Goal: Task Accomplishment & Management: Use online tool/utility

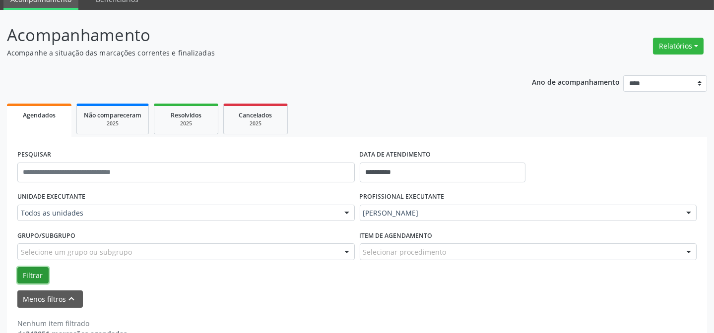
click at [30, 274] on button "Filtrar" at bounding box center [32, 275] width 31 height 17
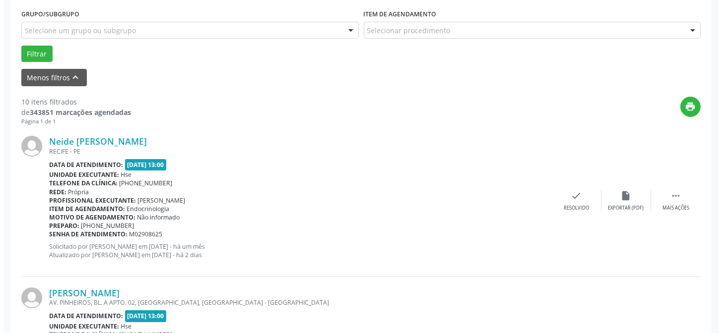
scroll to position [270, 0]
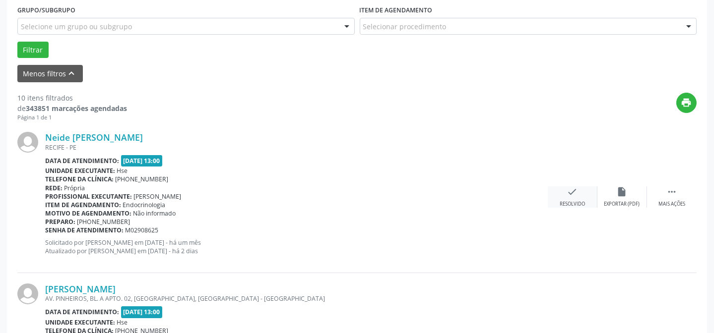
click at [576, 197] on div "check Resolvido" at bounding box center [573, 197] width 50 height 21
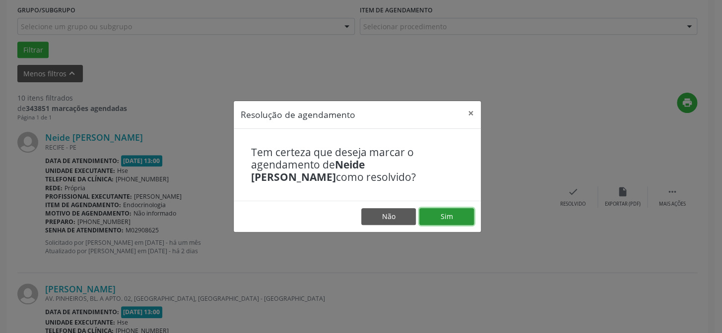
click at [450, 223] on button "Sim" at bounding box center [446, 216] width 55 height 17
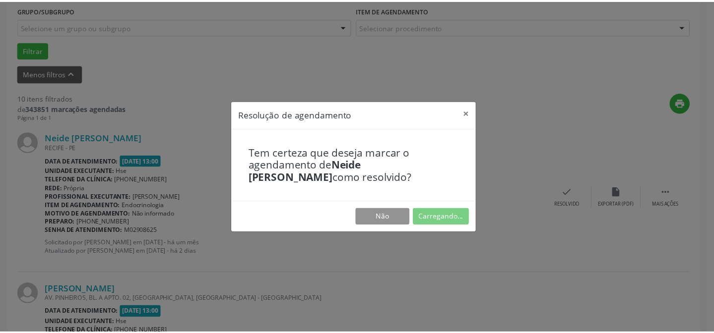
scroll to position [89, 0]
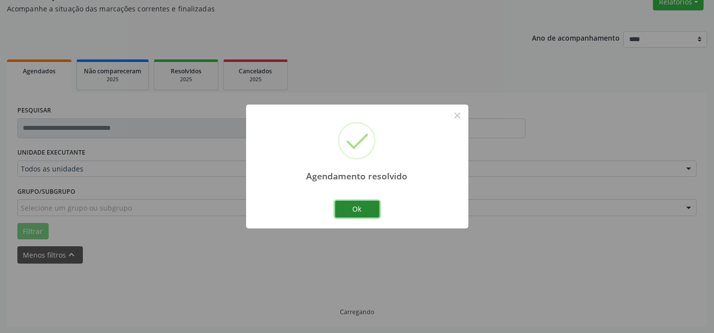
click at [366, 203] on button "Ok" at bounding box center [357, 209] width 45 height 17
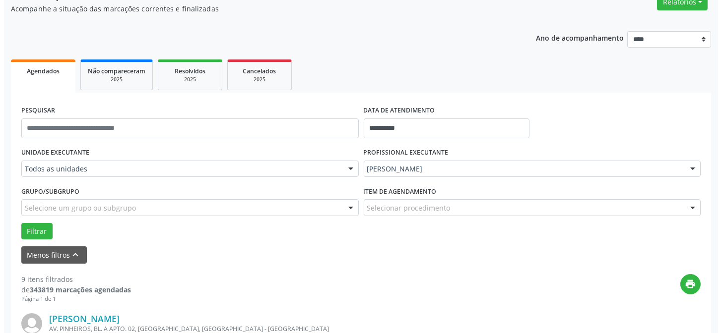
scroll to position [270, 0]
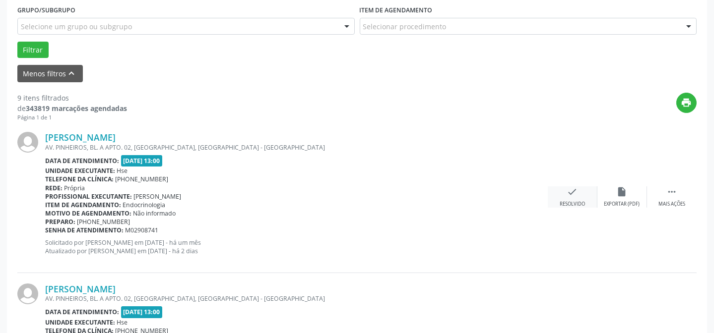
click at [582, 197] on div "check Resolvido" at bounding box center [573, 197] width 50 height 21
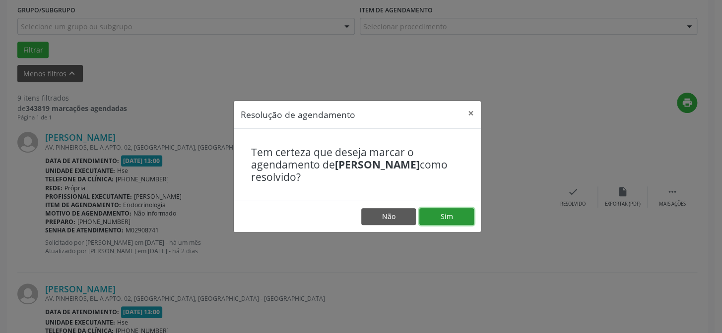
click at [447, 214] on button "Sim" at bounding box center [446, 216] width 55 height 17
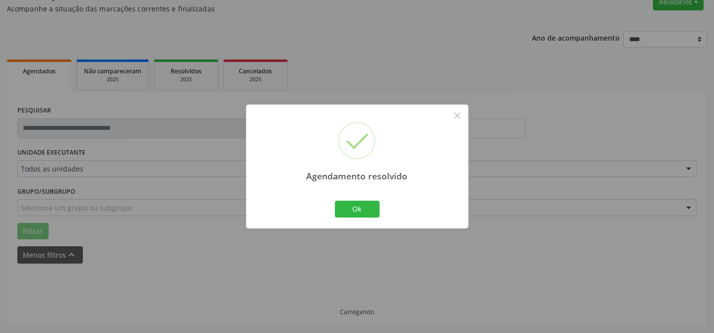
scroll to position [99, 0]
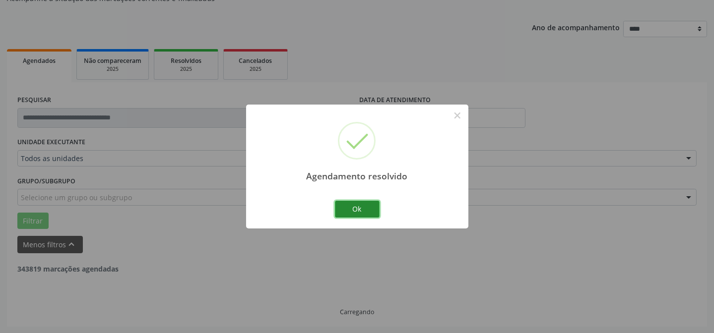
click at [351, 208] on button "Ok" at bounding box center [357, 209] width 45 height 17
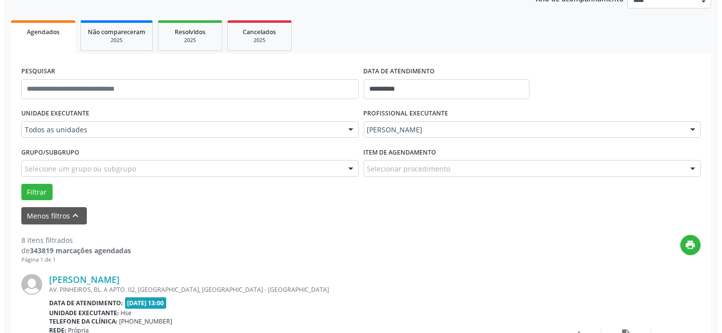
scroll to position [144, 0]
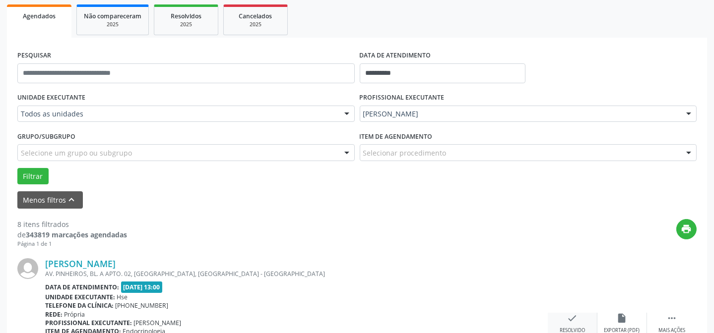
click at [566, 322] on div "check Resolvido" at bounding box center [573, 323] width 50 height 21
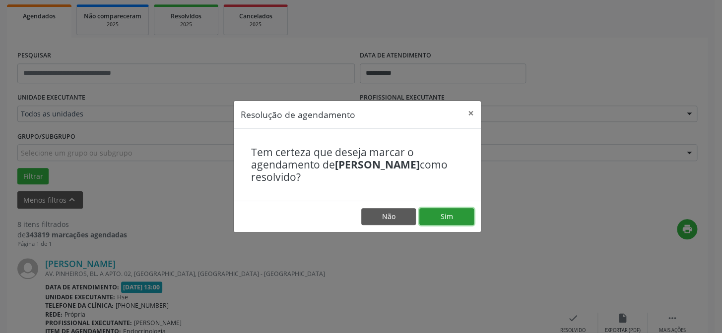
click at [447, 222] on button "Sim" at bounding box center [446, 216] width 55 height 17
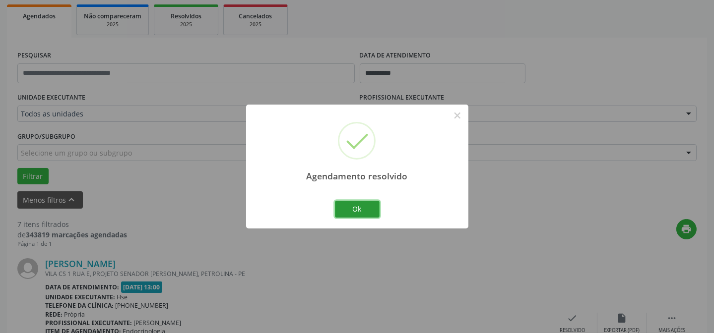
click at [371, 204] on button "Ok" at bounding box center [357, 209] width 45 height 17
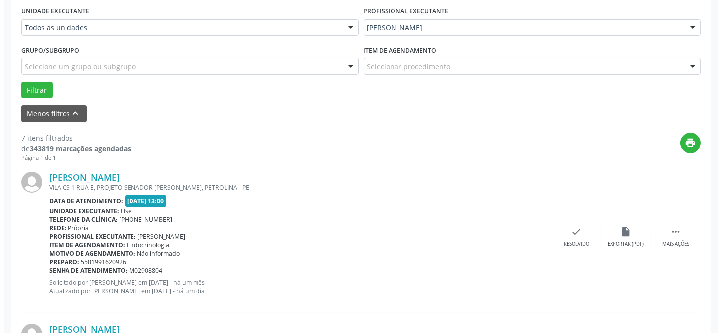
scroll to position [234, 0]
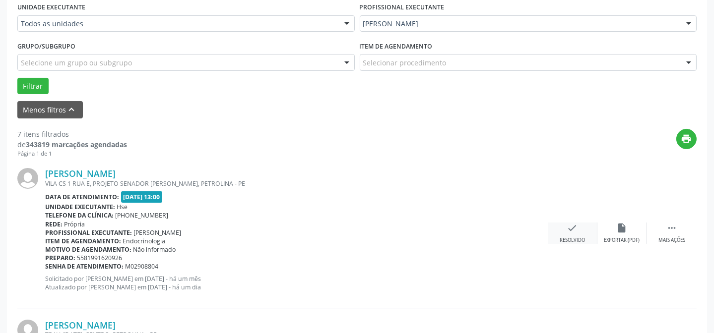
click at [569, 237] on div "Resolvido" at bounding box center [572, 240] width 25 height 7
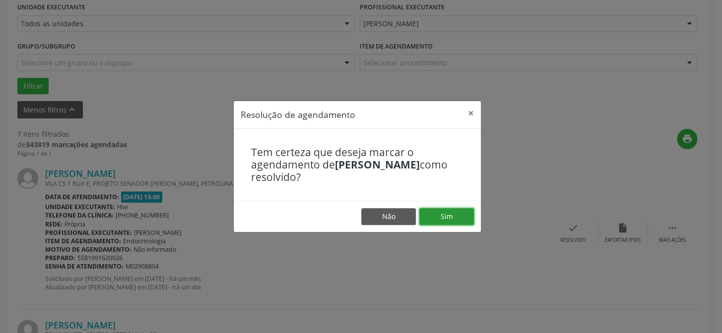
click at [439, 215] on button "Sim" at bounding box center [446, 216] width 55 height 17
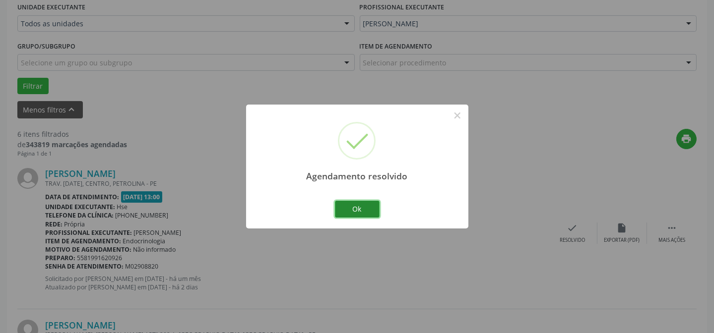
click at [372, 204] on button "Ok" at bounding box center [357, 209] width 45 height 17
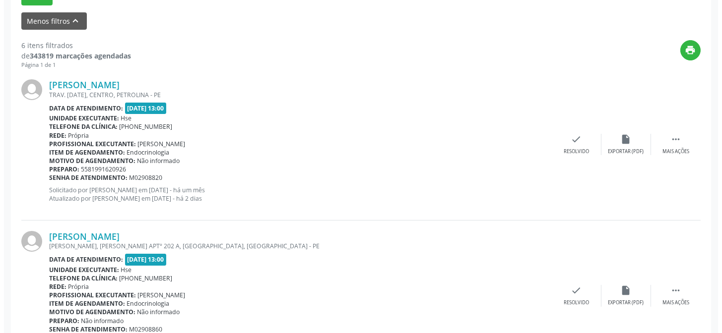
scroll to position [325, 0]
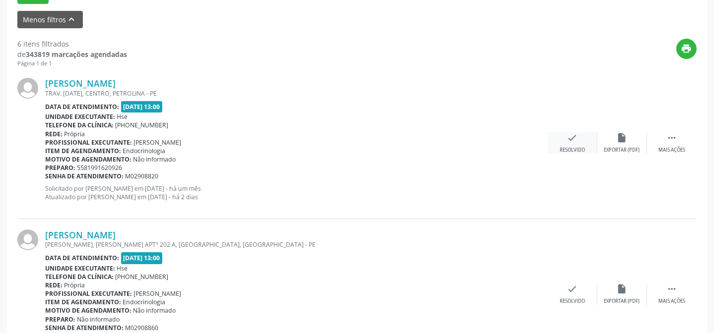
click at [578, 140] on div "check Resolvido" at bounding box center [573, 142] width 50 height 21
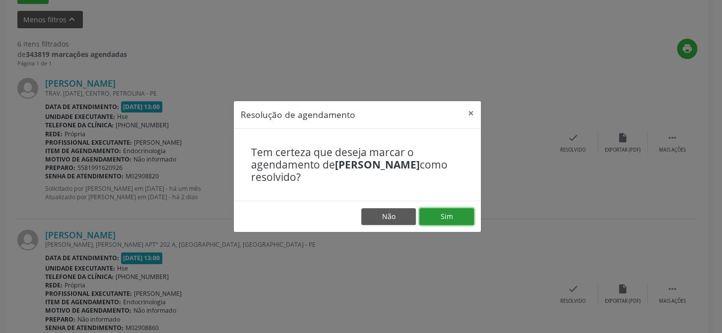
click at [454, 221] on button "Sim" at bounding box center [446, 216] width 55 height 17
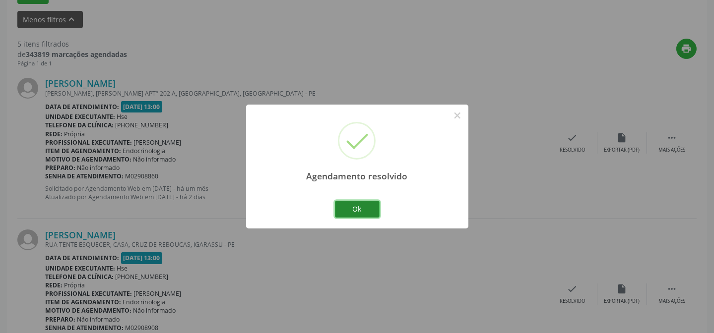
click at [352, 207] on button "Ok" at bounding box center [357, 209] width 45 height 17
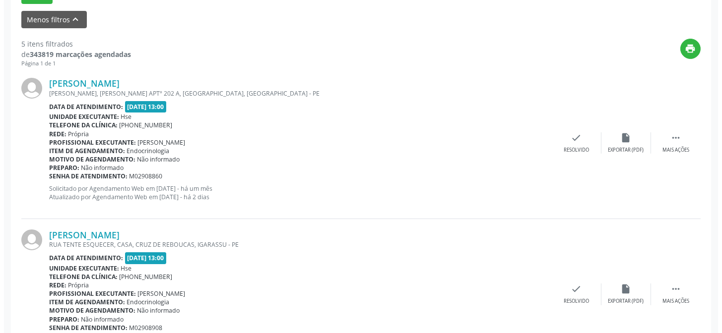
scroll to position [324, 0]
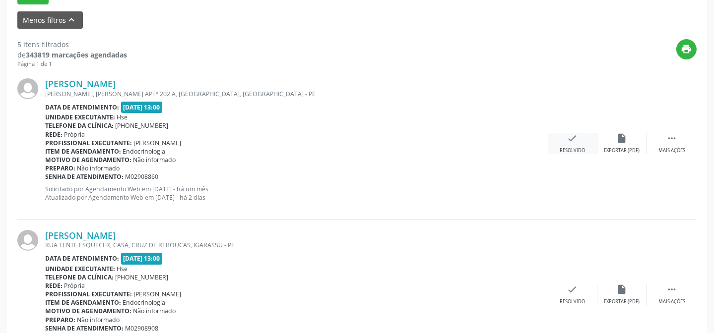
click at [569, 150] on div "Resolvido" at bounding box center [572, 150] width 25 height 7
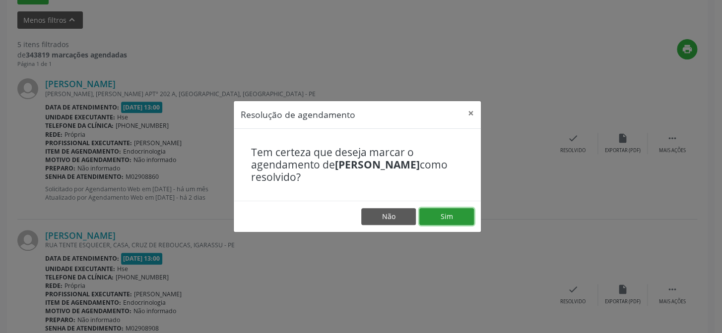
click at [448, 220] on button "Sim" at bounding box center [446, 216] width 55 height 17
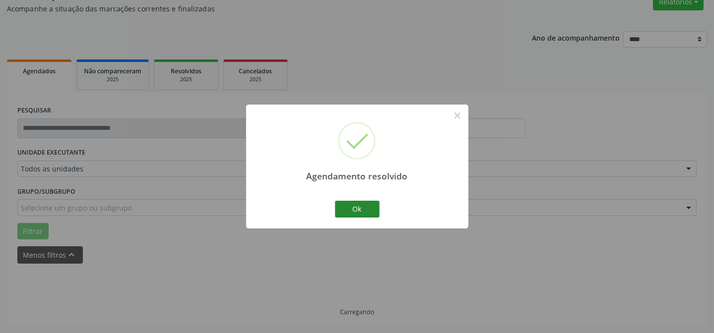
scroll to position [99, 0]
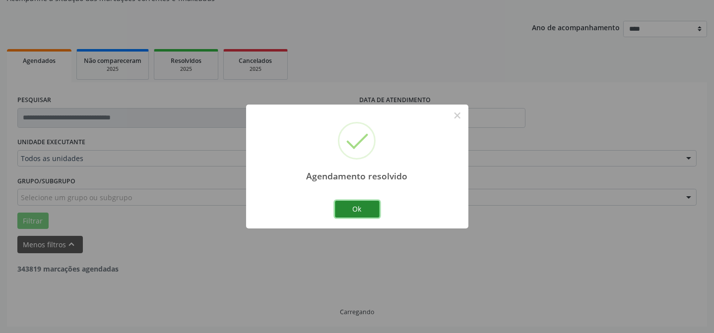
click at [367, 204] on button "Ok" at bounding box center [357, 209] width 45 height 17
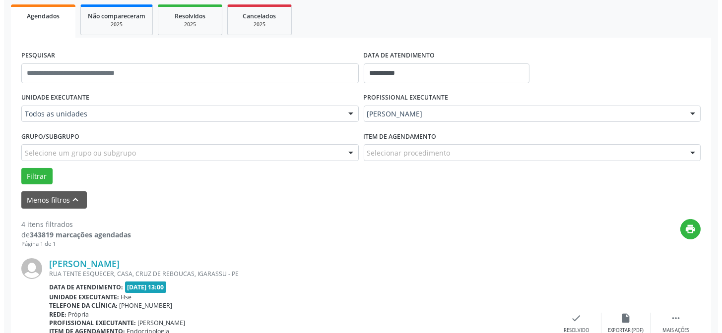
scroll to position [189, 0]
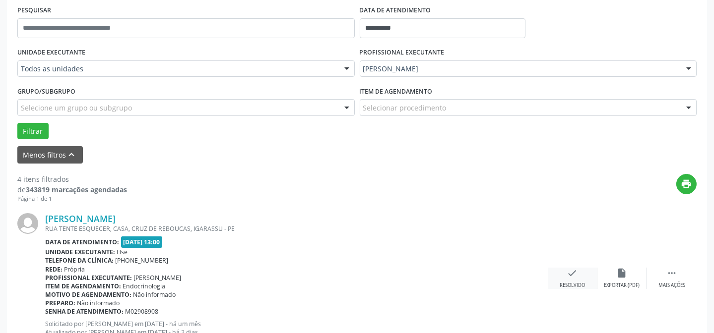
click at [574, 279] on div "check Resolvido" at bounding box center [573, 278] width 50 height 21
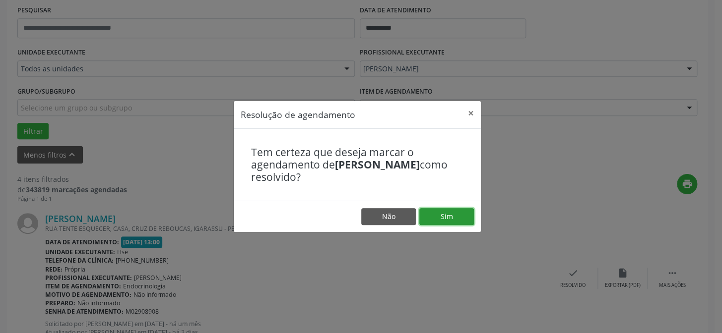
click at [451, 215] on button "Sim" at bounding box center [446, 216] width 55 height 17
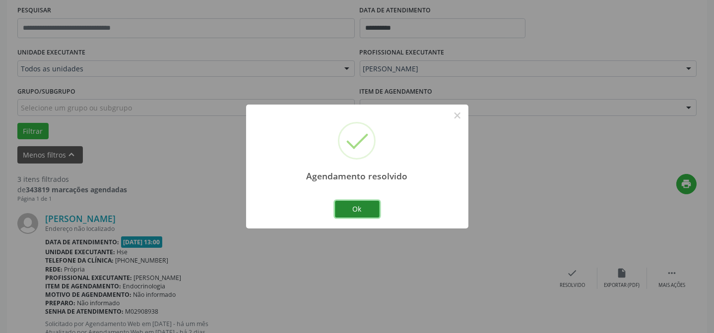
click at [364, 203] on button "Ok" at bounding box center [357, 209] width 45 height 17
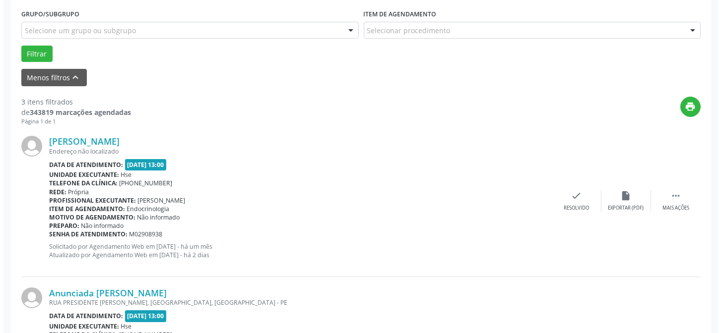
scroll to position [279, 0]
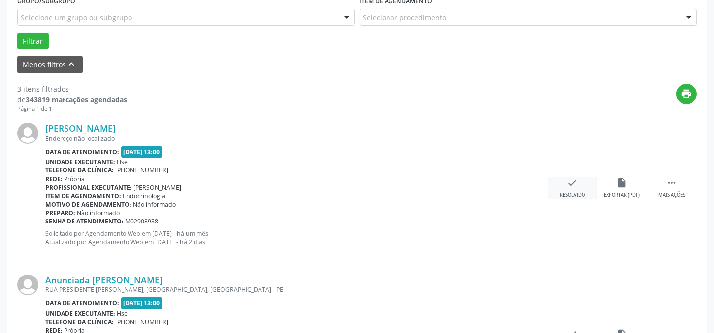
click at [568, 188] on div "check Resolvido" at bounding box center [573, 188] width 50 height 21
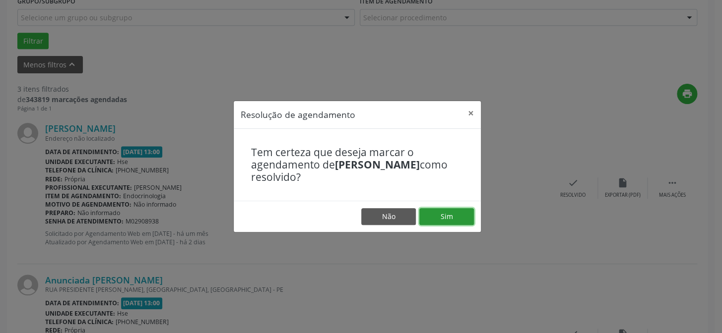
click at [454, 219] on button "Sim" at bounding box center [446, 216] width 55 height 17
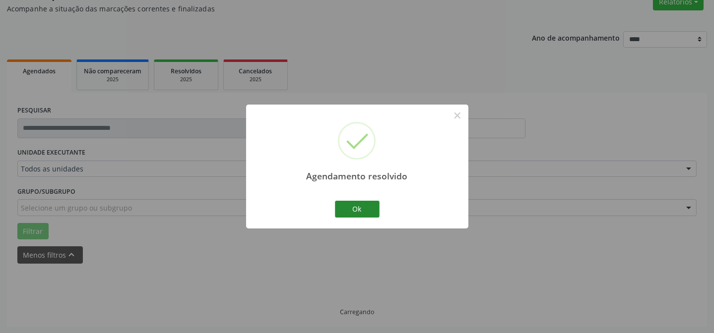
scroll to position [99, 0]
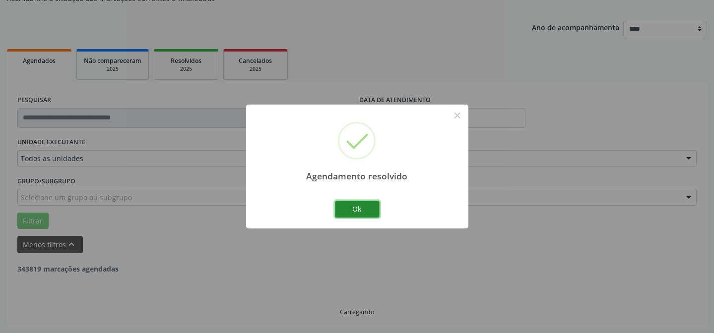
click at [371, 213] on button "Ok" at bounding box center [357, 209] width 45 height 17
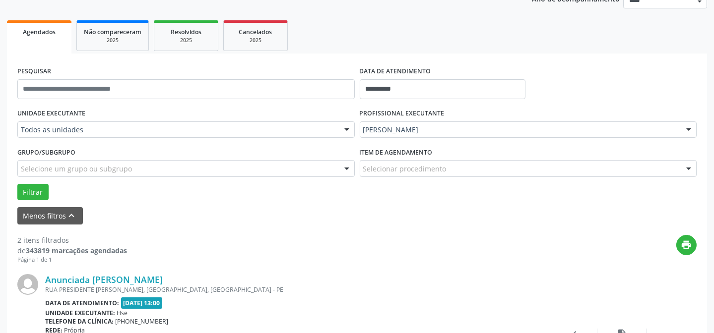
scroll to position [144, 0]
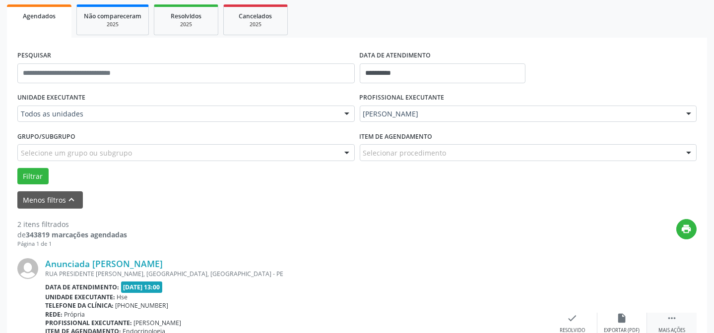
click at [668, 320] on icon "" at bounding box center [671, 318] width 11 height 11
click at [622, 190] on html "**********" at bounding box center [357, 22] width 714 height 333
click at [622, 320] on icon "alarm_off" at bounding box center [622, 318] width 11 height 11
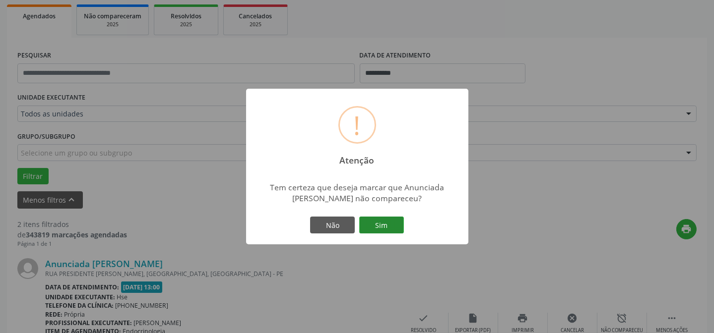
click at [389, 222] on button "Sim" at bounding box center [381, 225] width 45 height 17
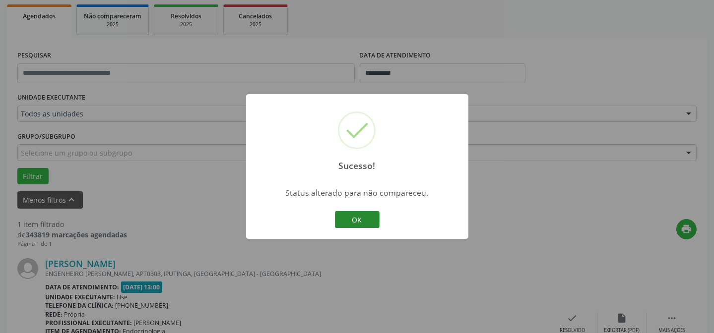
click at [350, 223] on button "OK" at bounding box center [357, 219] width 45 height 17
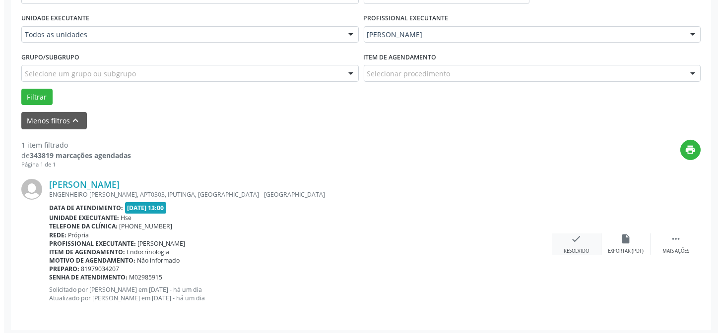
scroll to position [227, 0]
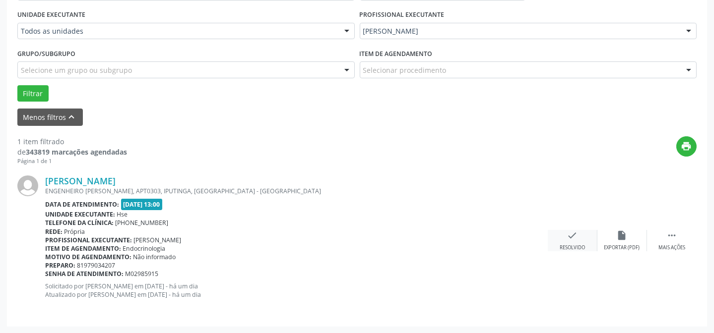
click at [574, 234] on icon "check" at bounding box center [572, 235] width 11 height 11
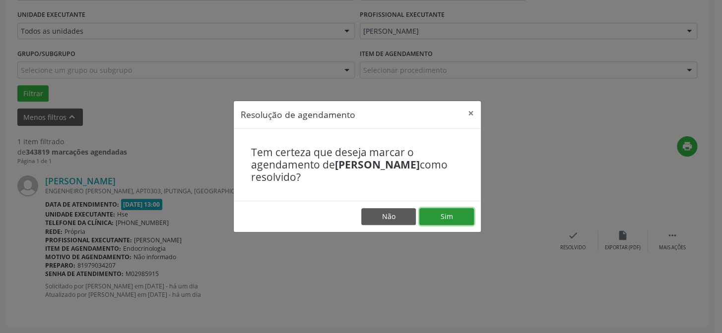
click at [435, 211] on button "Sim" at bounding box center [446, 216] width 55 height 17
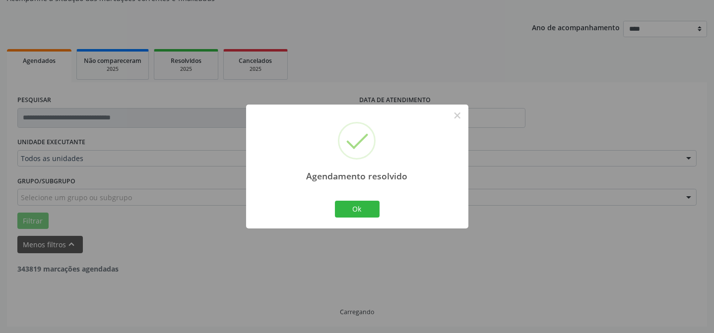
scroll to position [67, 0]
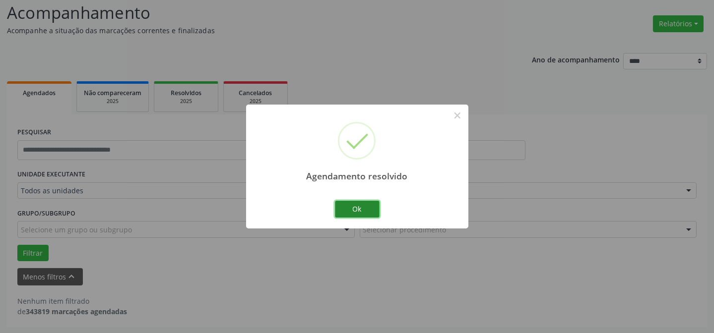
click at [360, 208] on button "Ok" at bounding box center [357, 209] width 45 height 17
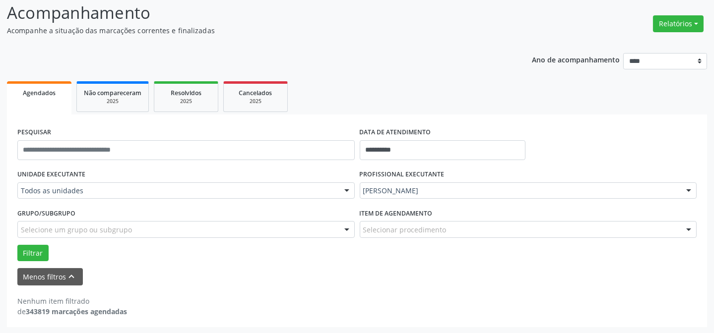
click at [37, 243] on div "Grupo/Subgrupo Selecione um grupo ou subgrupo Todos os grupos e subgrupos Nenhu…" at bounding box center [186, 225] width 342 height 39
click at [27, 253] on button "Filtrar" at bounding box center [32, 253] width 31 height 17
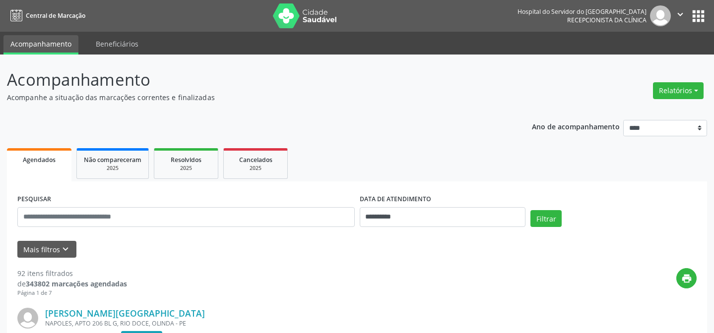
scroll to position [67, 0]
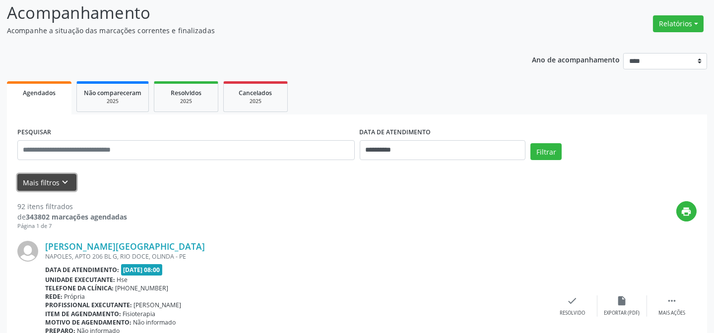
click at [60, 185] on icon "keyboard_arrow_down" at bounding box center [65, 182] width 11 height 11
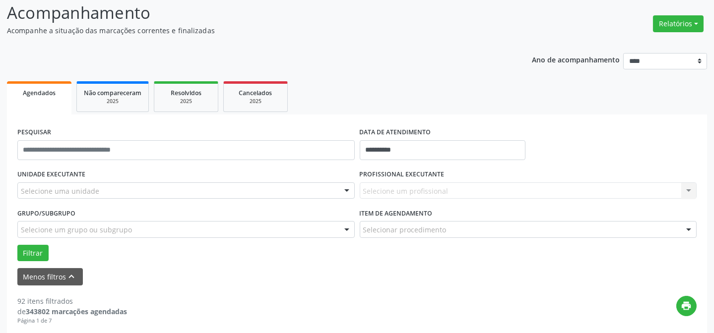
click at [457, 192] on div "Selecione um profissional Nenhum resultado encontrado para: " " Não há nenhuma …" at bounding box center [528, 191] width 337 height 17
click at [449, 186] on div "Selecione um profissional Nenhum resultado encontrado para: " " Não há nenhuma …" at bounding box center [528, 191] width 337 height 17
click at [132, 181] on div "UNIDADE EXECUTANTE Selecione uma unidade Todos as unidades Hse Nenhum resultado…" at bounding box center [186, 186] width 342 height 39
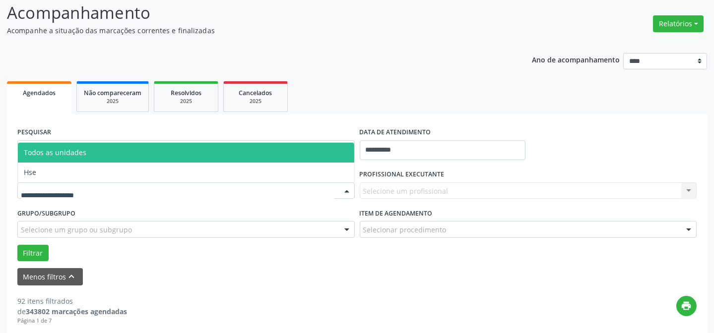
click at [133, 189] on div at bounding box center [185, 191] width 337 height 17
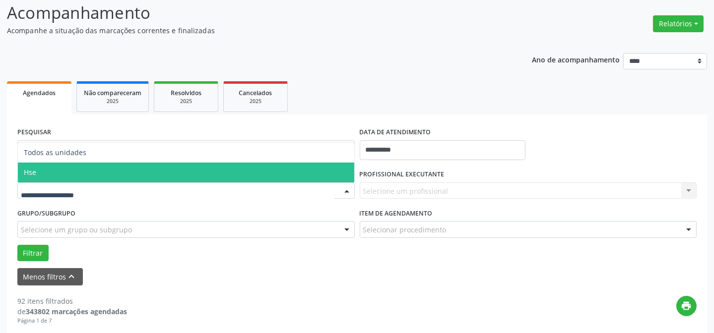
click at [131, 180] on span "Hse" at bounding box center [186, 173] width 336 height 20
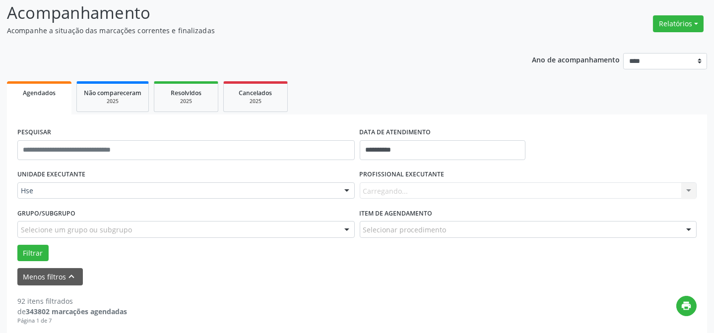
click at [390, 189] on div "Carregando... Nenhum resultado encontrado para: " " Não há nenhuma opção para s…" at bounding box center [528, 191] width 337 height 17
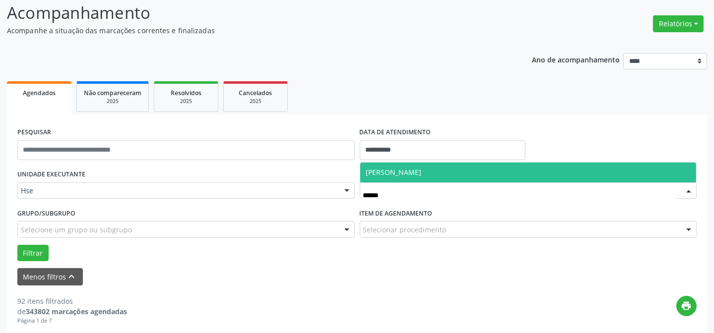
click at [397, 163] on span "[PERSON_NAME]" at bounding box center [528, 173] width 336 height 20
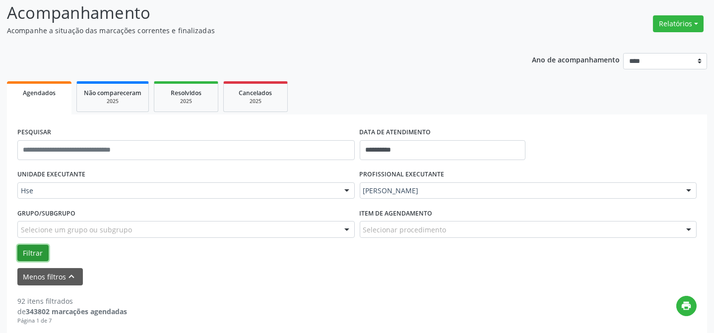
click at [25, 248] on button "Filtrar" at bounding box center [32, 253] width 31 height 17
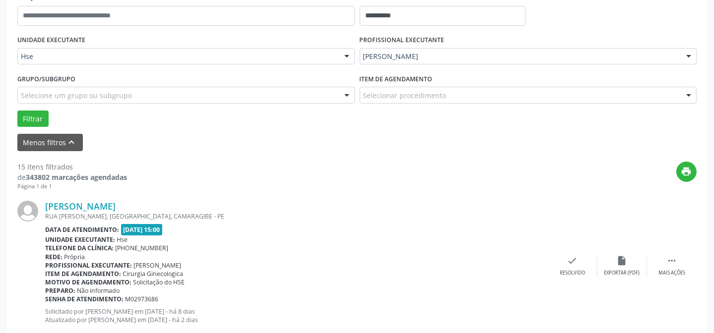
scroll to position [202, 0]
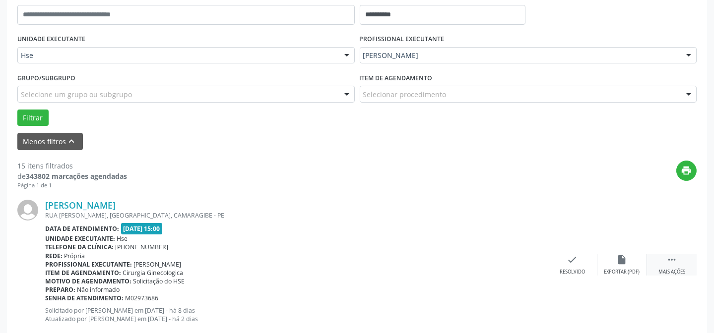
click at [677, 258] on div " Mais ações" at bounding box center [672, 265] width 50 height 21
click at [610, 272] on div "Não compareceu" at bounding box center [622, 272] width 42 height 7
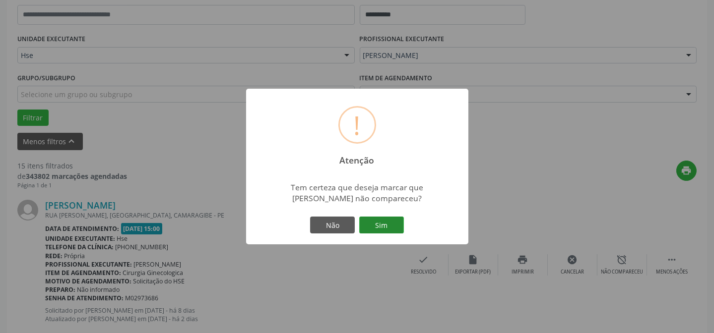
click at [388, 230] on button "Sim" at bounding box center [381, 225] width 45 height 17
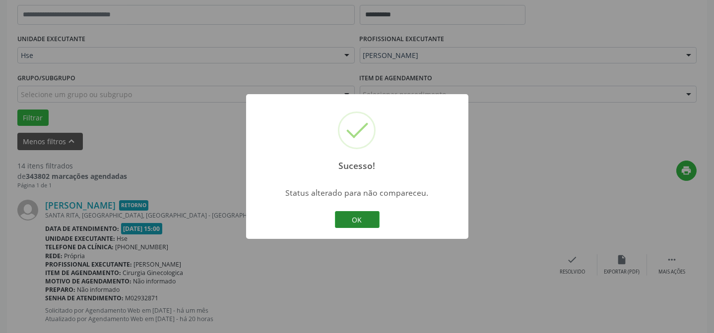
click at [351, 218] on button "OK" at bounding box center [357, 219] width 45 height 17
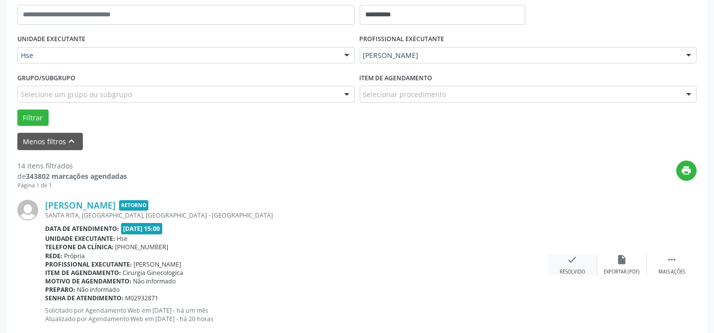
click at [560, 261] on div "check Resolvido" at bounding box center [573, 265] width 50 height 21
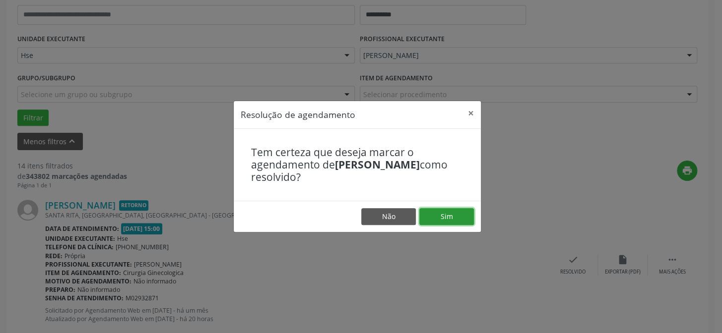
click at [452, 216] on button "Sim" at bounding box center [446, 216] width 55 height 17
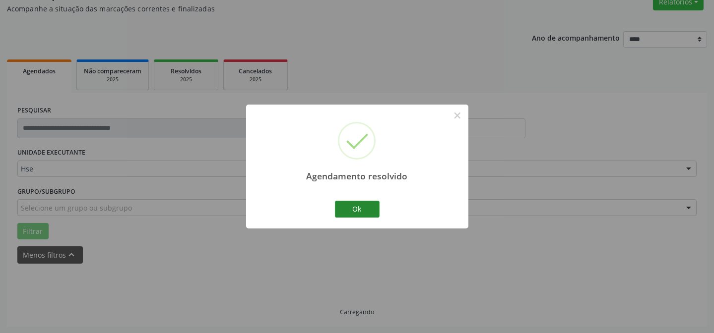
scroll to position [99, 0]
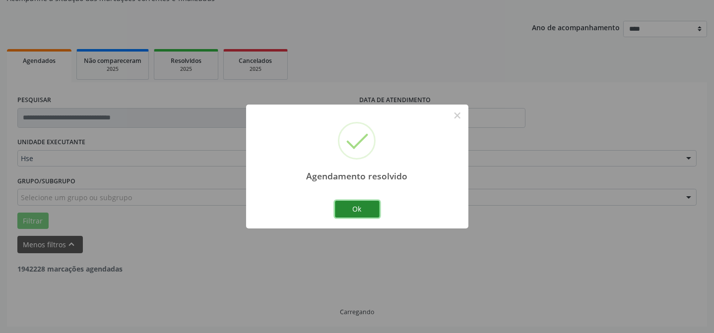
click at [351, 206] on button "Ok" at bounding box center [357, 209] width 45 height 17
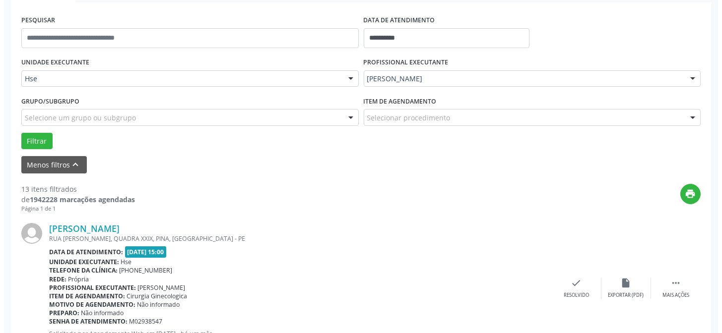
scroll to position [189, 0]
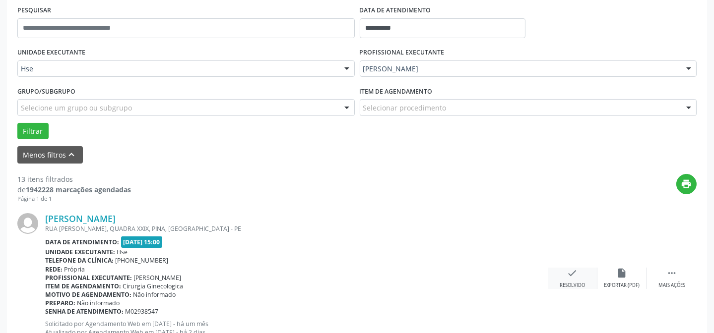
click at [573, 277] on icon "check" at bounding box center [572, 273] width 11 height 11
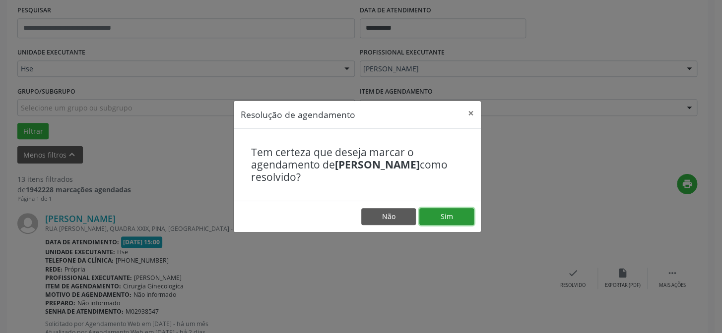
click at [447, 217] on button "Sim" at bounding box center [446, 216] width 55 height 17
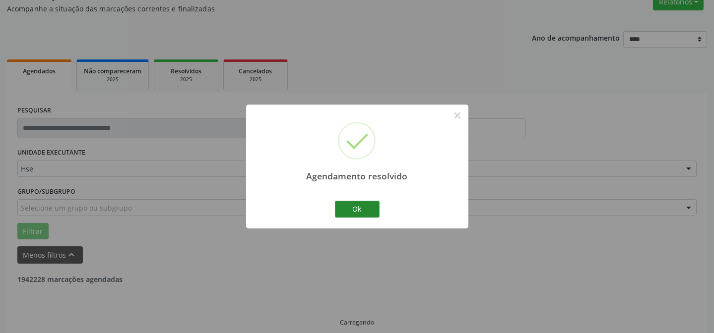
scroll to position [99, 0]
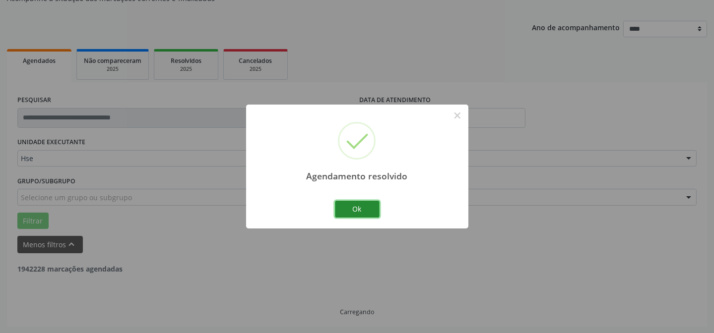
click at [360, 212] on button "Ok" at bounding box center [357, 209] width 45 height 17
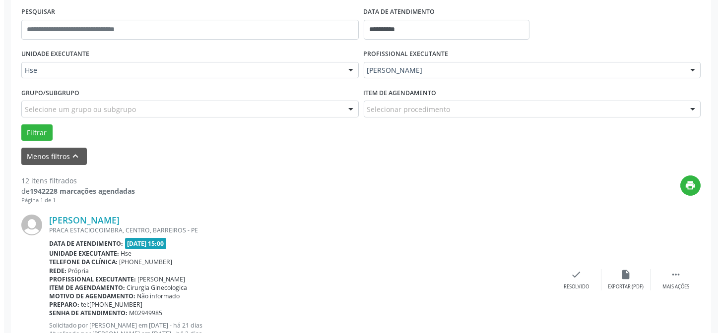
scroll to position [189, 0]
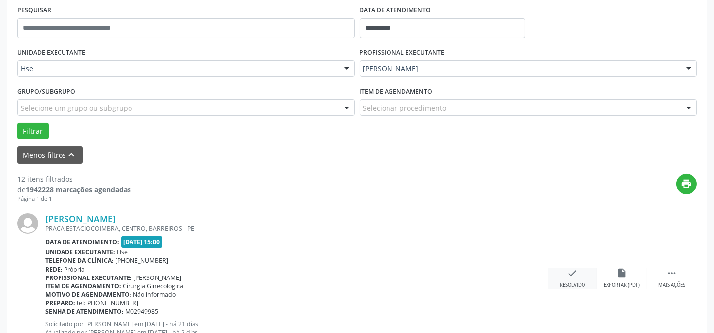
click at [568, 274] on icon "check" at bounding box center [572, 273] width 11 height 11
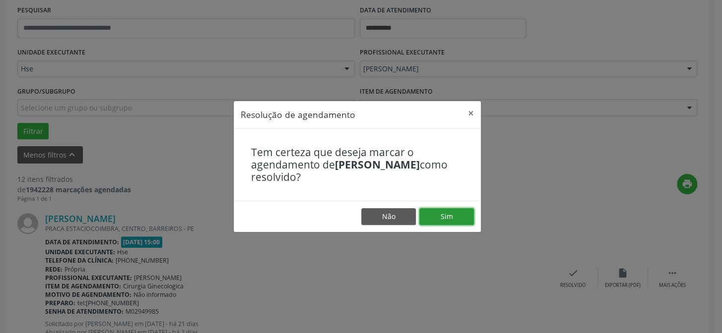
click at [434, 221] on button "Sim" at bounding box center [446, 216] width 55 height 17
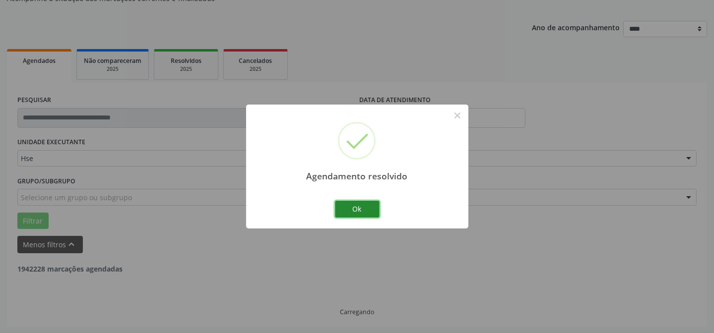
click at [347, 215] on button "Ok" at bounding box center [357, 209] width 45 height 17
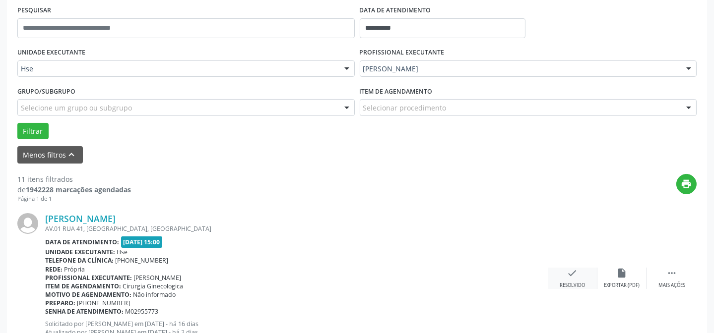
click at [584, 277] on div "check Resolvido" at bounding box center [573, 278] width 50 height 21
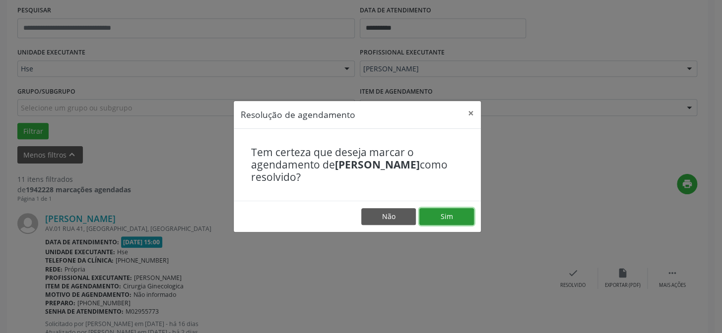
click at [431, 210] on button "Sim" at bounding box center [446, 216] width 55 height 17
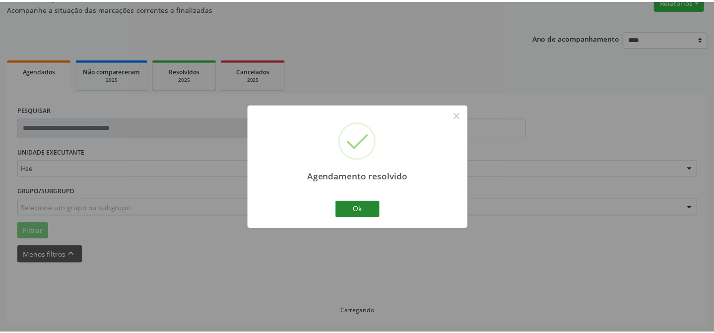
scroll to position [89, 0]
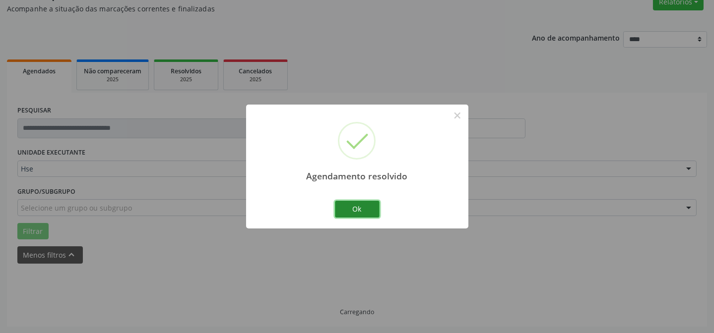
click at [355, 208] on button "Ok" at bounding box center [357, 209] width 45 height 17
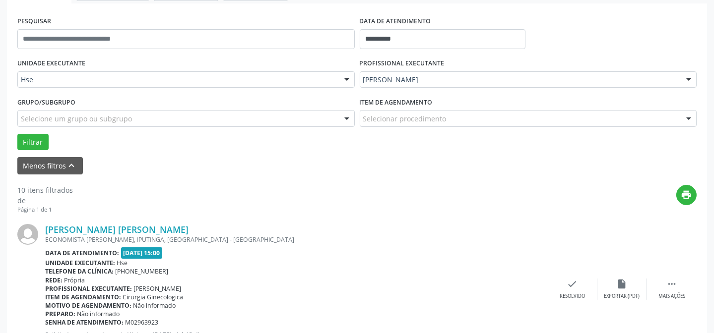
scroll to position [224, 0]
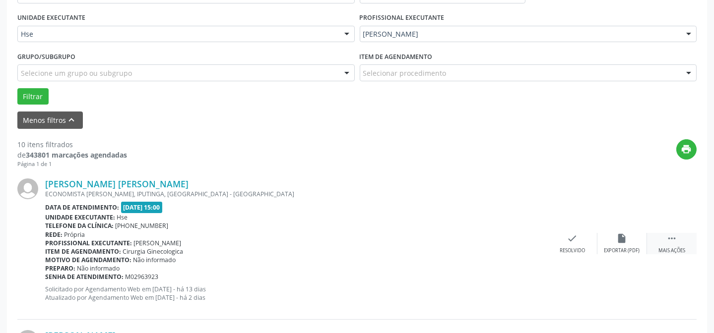
click at [686, 246] on div " Mais ações" at bounding box center [672, 243] width 50 height 21
click at [613, 241] on div "alarm_off Não compareceu" at bounding box center [622, 243] width 50 height 21
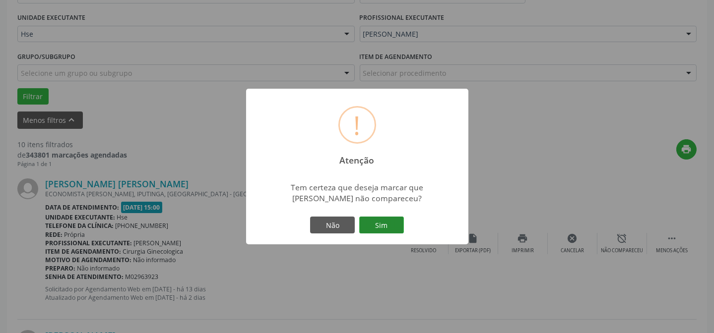
click at [392, 219] on button "Sim" at bounding box center [381, 225] width 45 height 17
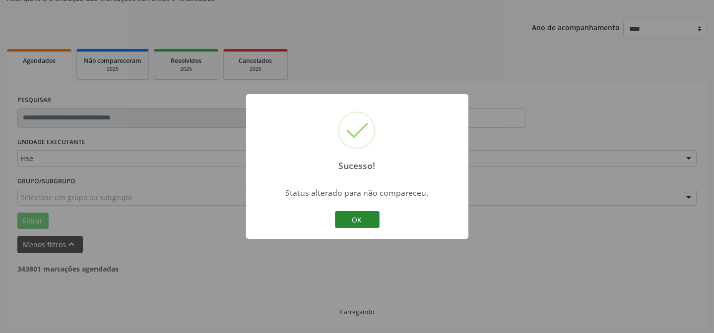
click at [363, 219] on button "OK" at bounding box center [357, 219] width 45 height 17
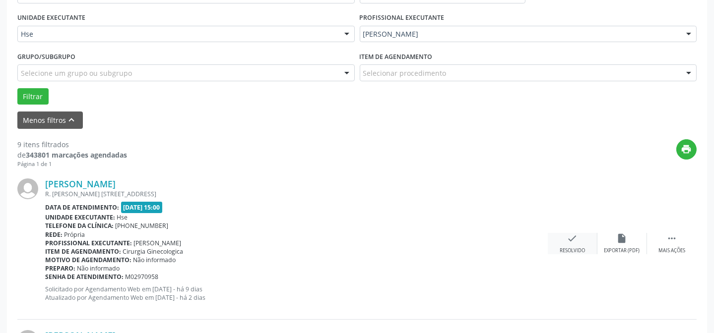
click at [579, 248] on div "Resolvido" at bounding box center [572, 251] width 25 height 7
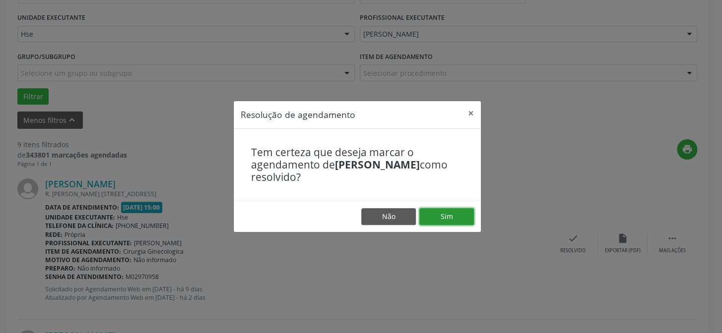
click at [451, 222] on button "Sim" at bounding box center [446, 216] width 55 height 17
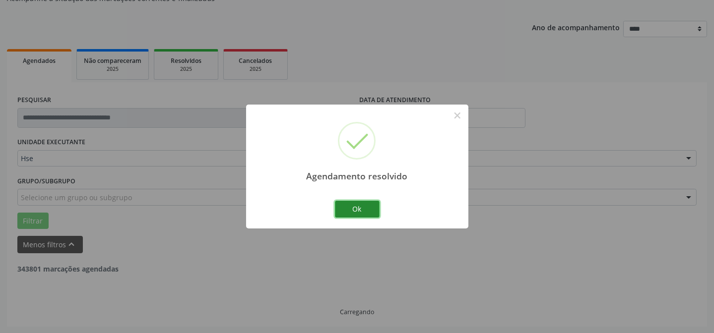
click at [368, 203] on button "Ok" at bounding box center [357, 209] width 45 height 17
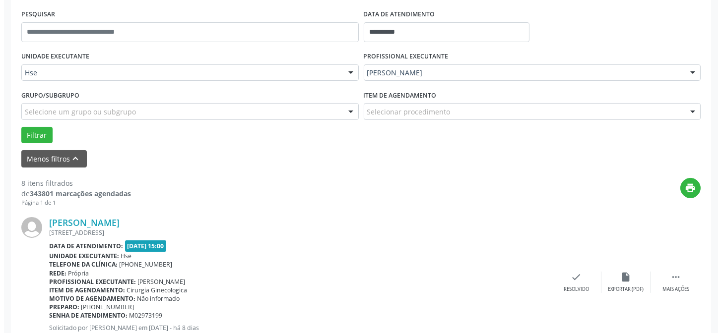
scroll to position [189, 0]
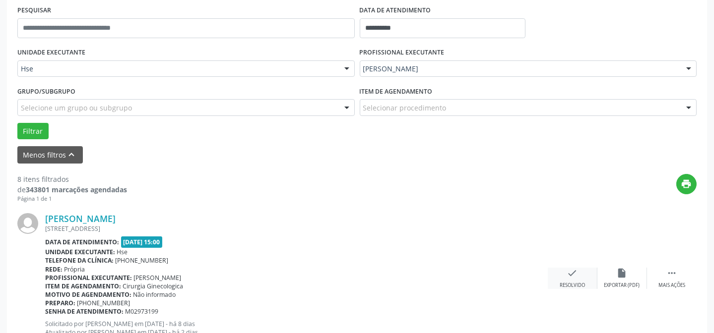
click at [571, 274] on icon "check" at bounding box center [572, 273] width 11 height 11
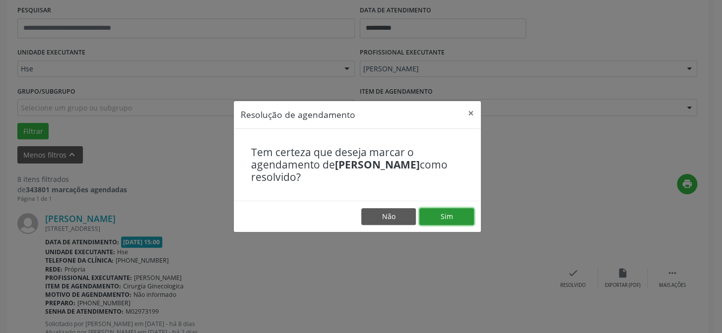
click at [452, 219] on button "Sim" at bounding box center [446, 216] width 55 height 17
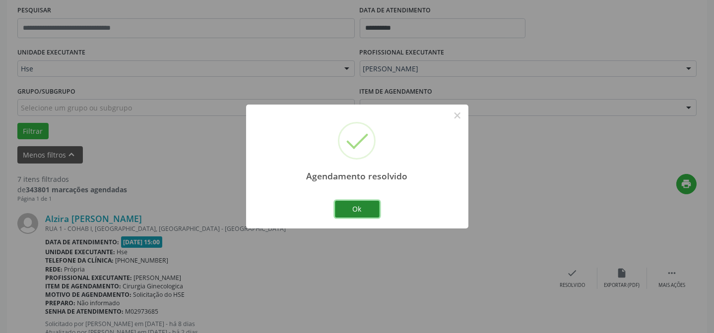
click at [364, 208] on button "Ok" at bounding box center [357, 209] width 45 height 17
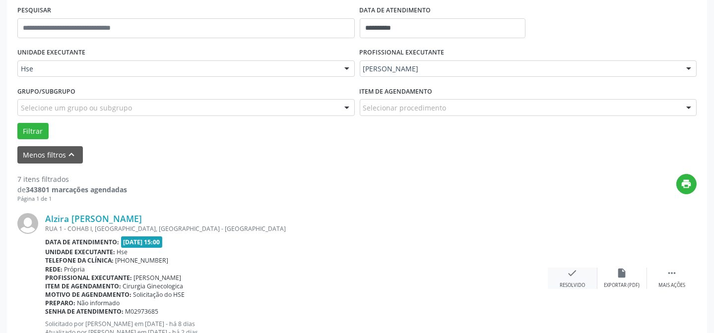
click at [565, 277] on div "check Resolvido" at bounding box center [573, 278] width 50 height 21
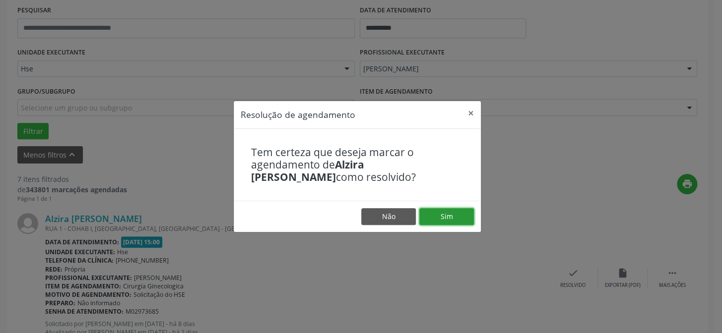
click at [452, 213] on button "Sim" at bounding box center [446, 216] width 55 height 17
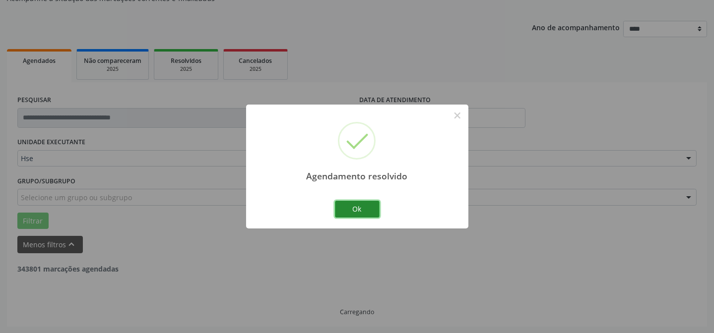
click at [339, 206] on button "Ok" at bounding box center [357, 209] width 45 height 17
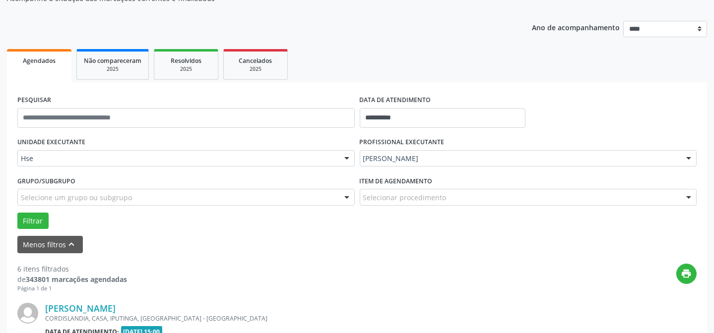
scroll to position [144, 0]
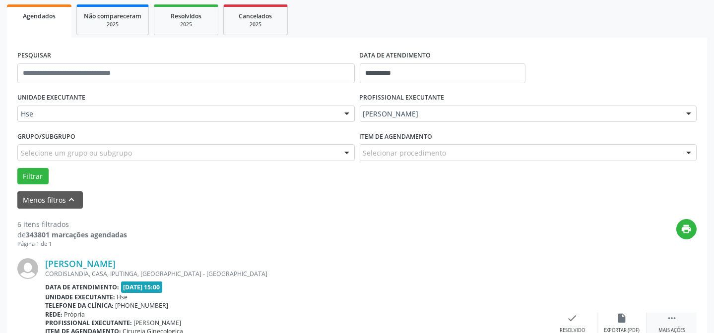
click at [677, 320] on div " Mais ações" at bounding box center [672, 323] width 50 height 21
click at [621, 314] on icon "alarm_off" at bounding box center [622, 318] width 11 height 11
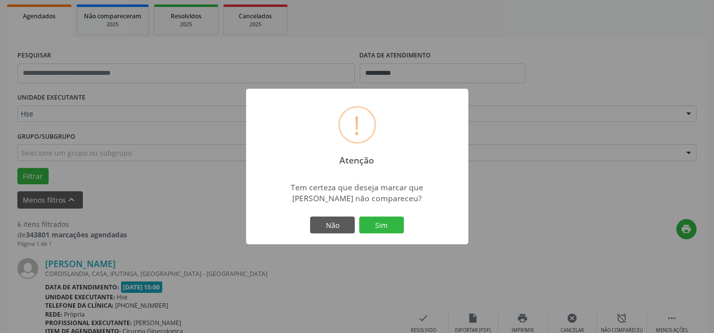
click at [379, 215] on div "Não Sim" at bounding box center [357, 225] width 98 height 21
click at [383, 228] on button "Sim" at bounding box center [381, 225] width 45 height 17
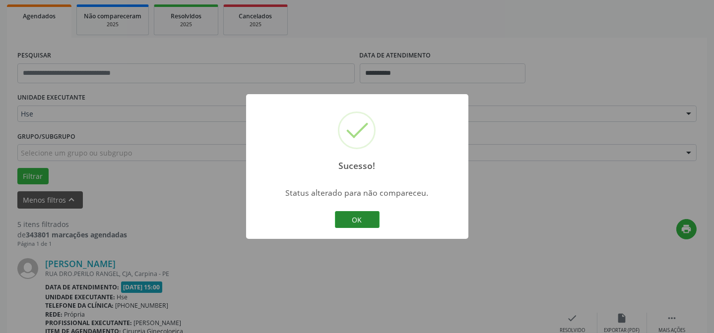
click at [352, 215] on button "OK" at bounding box center [357, 219] width 45 height 17
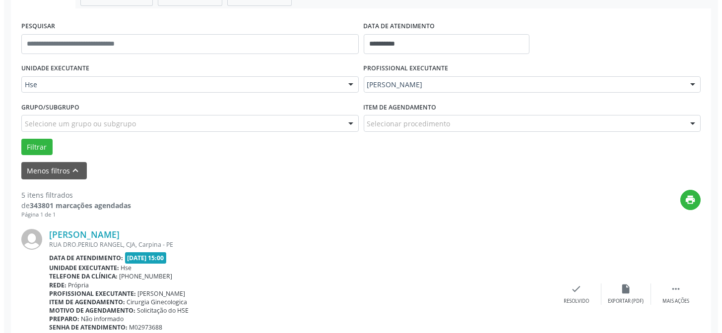
scroll to position [189, 0]
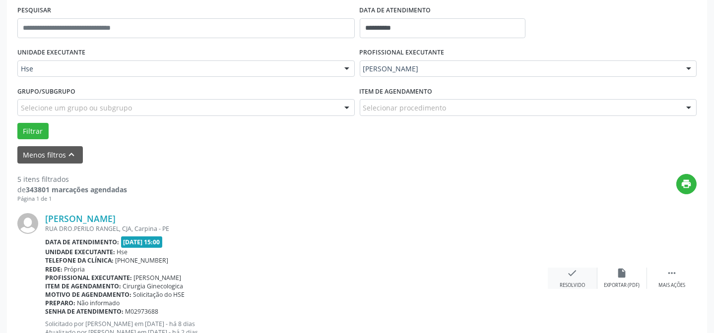
click at [577, 283] on div "Resolvido" at bounding box center [572, 285] width 25 height 7
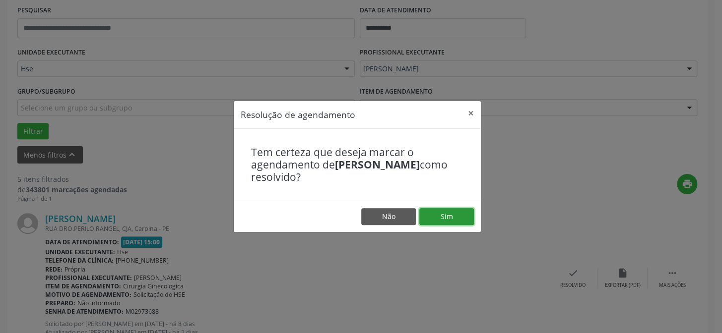
click at [456, 211] on button "Sim" at bounding box center [446, 216] width 55 height 17
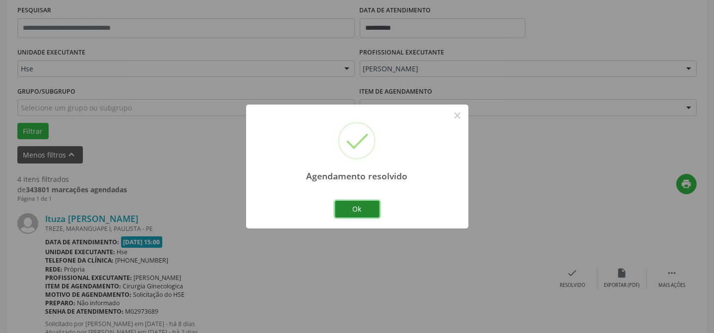
click at [357, 213] on button "Ok" at bounding box center [357, 209] width 45 height 17
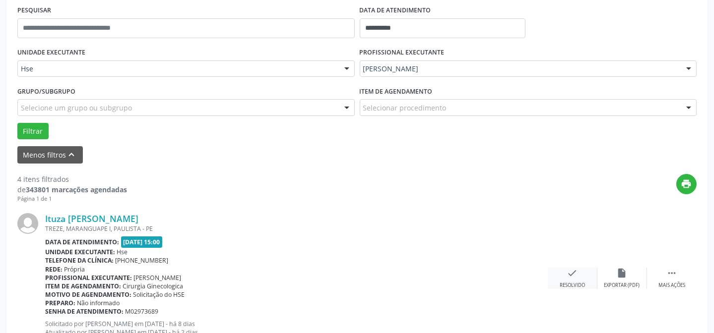
click at [553, 284] on div "check Resolvido" at bounding box center [573, 278] width 50 height 21
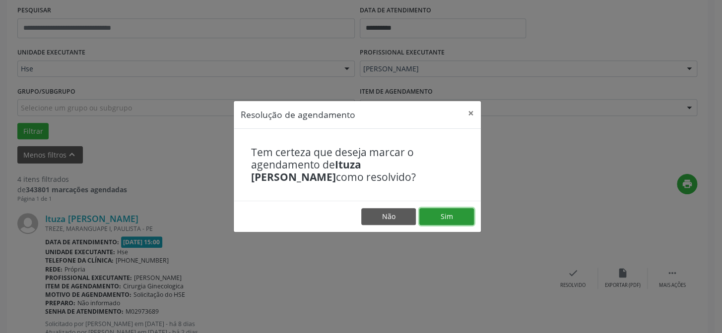
click at [438, 217] on button "Sim" at bounding box center [446, 216] width 55 height 17
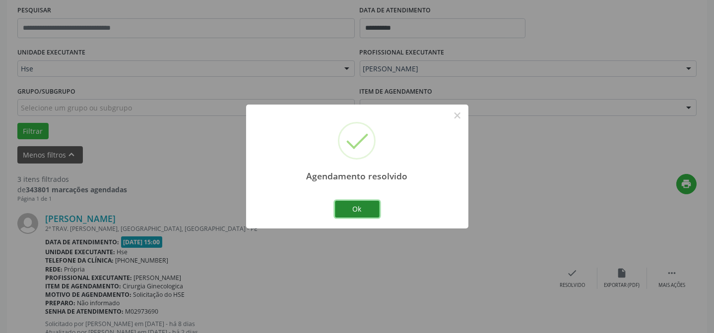
click at [362, 211] on button "Ok" at bounding box center [357, 209] width 45 height 17
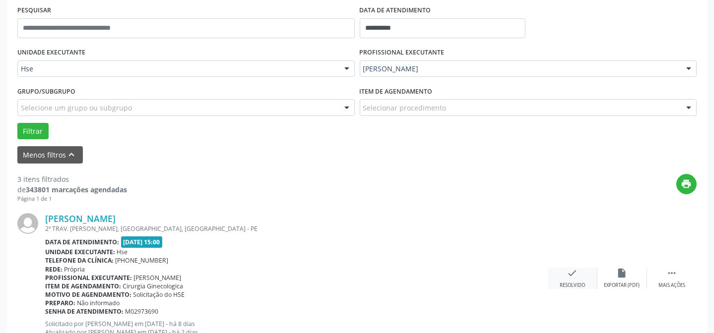
click at [579, 283] on div "Resolvido" at bounding box center [572, 285] width 25 height 7
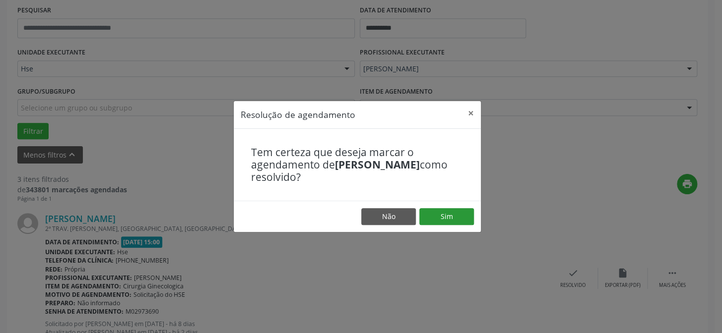
drag, startPoint x: 451, startPoint y: 201, endPoint x: 448, endPoint y: 212, distance: 11.5
click at [448, 211] on footer "Não Sim" at bounding box center [357, 216] width 247 height 31
click at [448, 212] on button "Sim" at bounding box center [446, 216] width 55 height 17
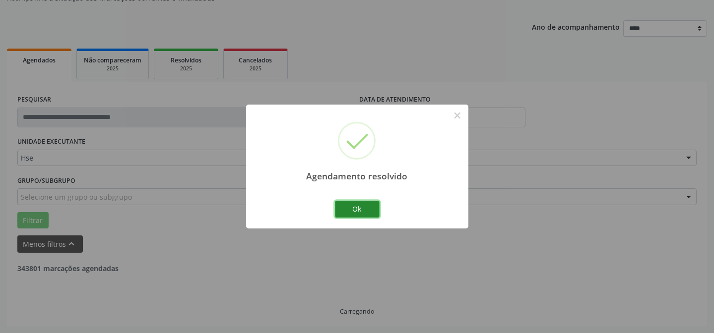
click at [349, 206] on button "Ok" at bounding box center [357, 209] width 45 height 17
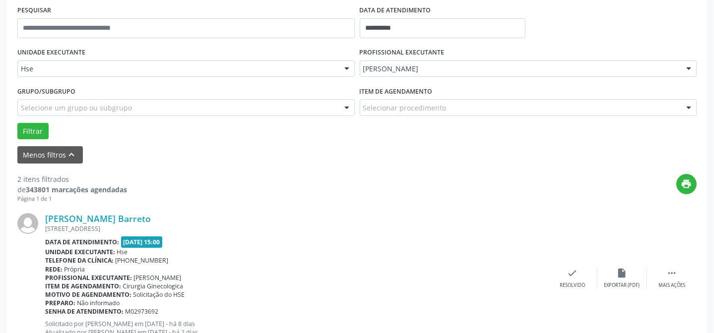
scroll to position [234, 0]
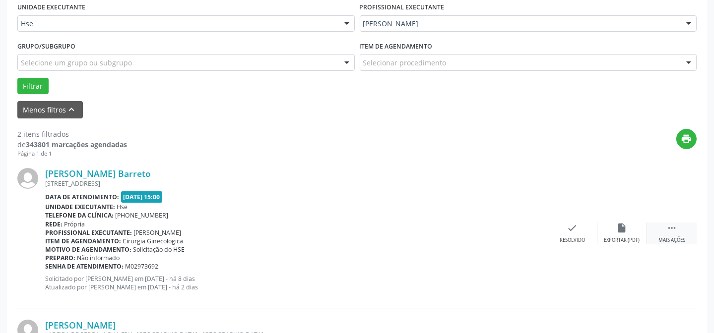
drag, startPoint x: 675, startPoint y: 236, endPoint x: 653, endPoint y: 234, distance: 22.4
click at [675, 235] on div " Mais ações" at bounding box center [672, 233] width 50 height 21
click at [616, 233] on div "alarm_off Não compareceu" at bounding box center [622, 233] width 50 height 21
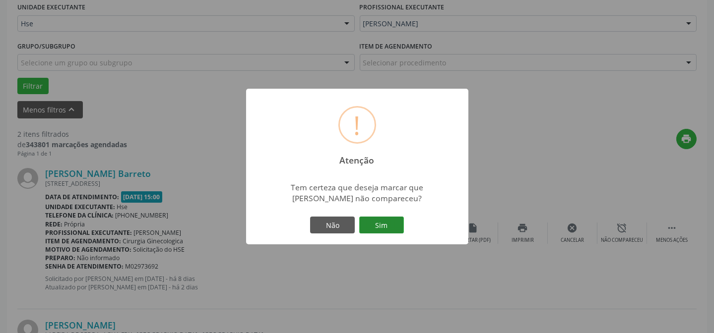
click at [372, 222] on button "Sim" at bounding box center [381, 225] width 45 height 17
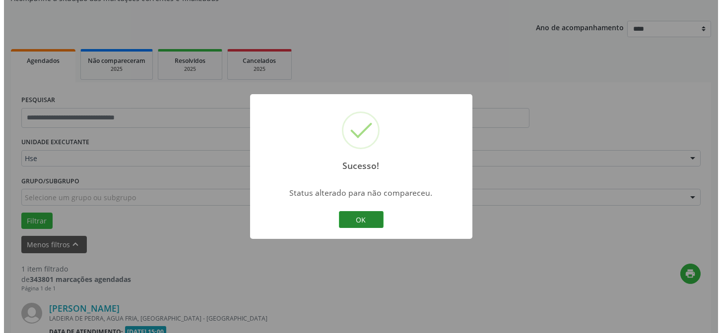
scroll to position [227, 0]
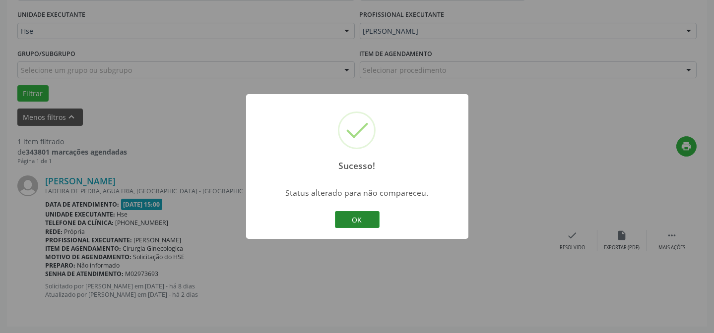
click at [352, 217] on button "OK" at bounding box center [357, 219] width 45 height 17
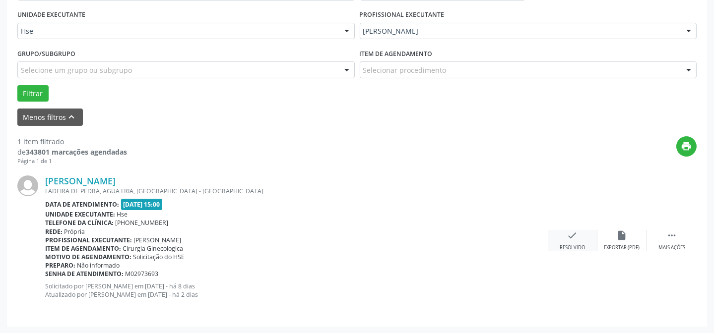
click at [576, 239] on icon "check" at bounding box center [572, 235] width 11 height 11
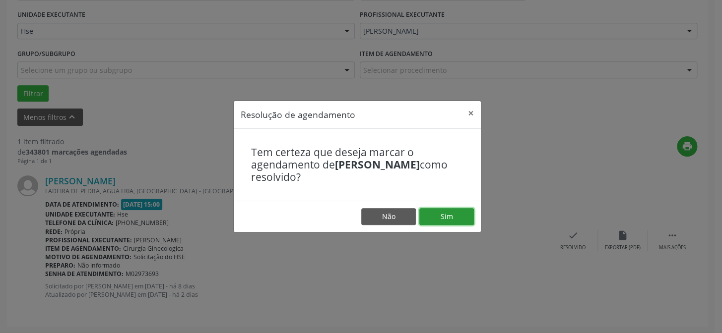
click at [449, 214] on button "Sim" at bounding box center [446, 216] width 55 height 17
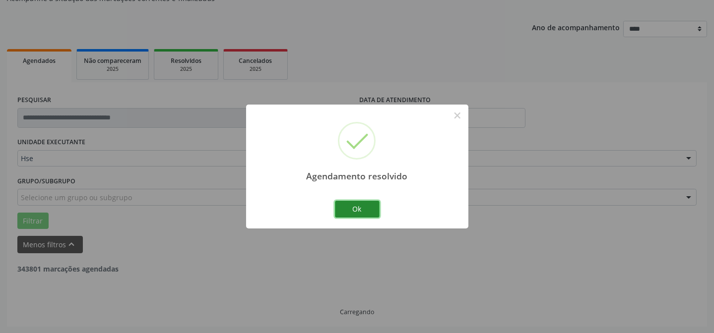
click at [371, 205] on button "Ok" at bounding box center [357, 209] width 45 height 17
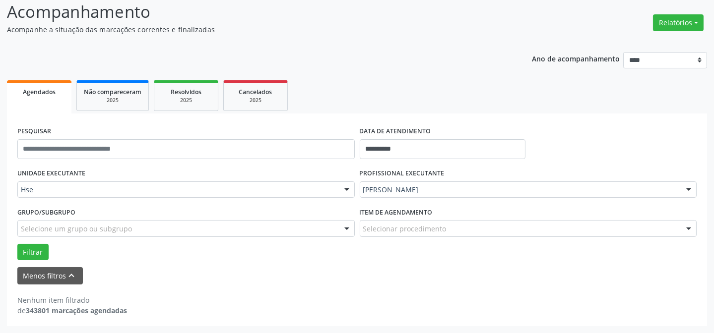
scroll to position [67, 0]
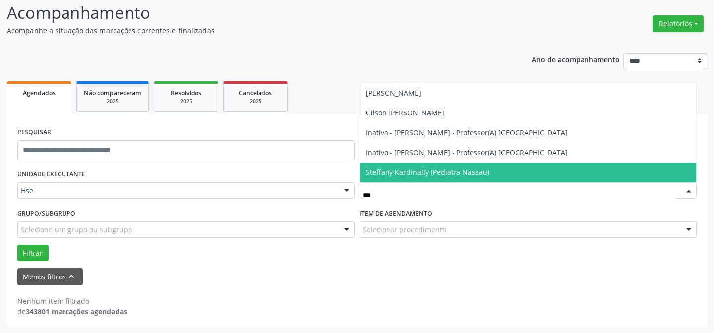
type input "****"
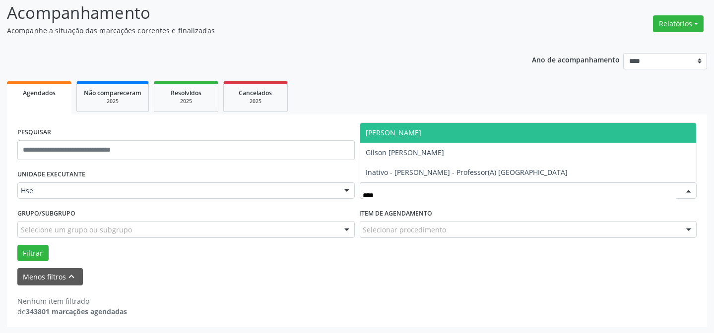
click at [422, 135] on span "[PERSON_NAME]" at bounding box center [394, 132] width 56 height 9
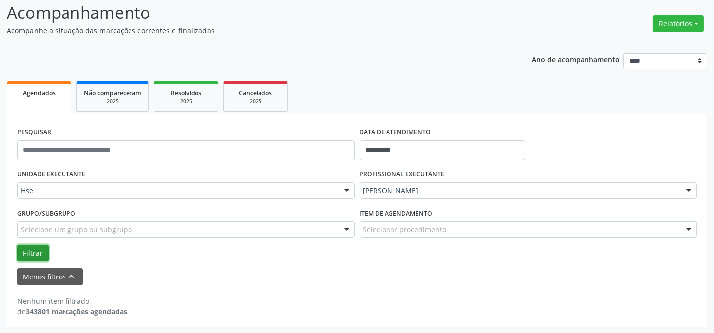
click at [41, 251] on button "Filtrar" at bounding box center [32, 253] width 31 height 17
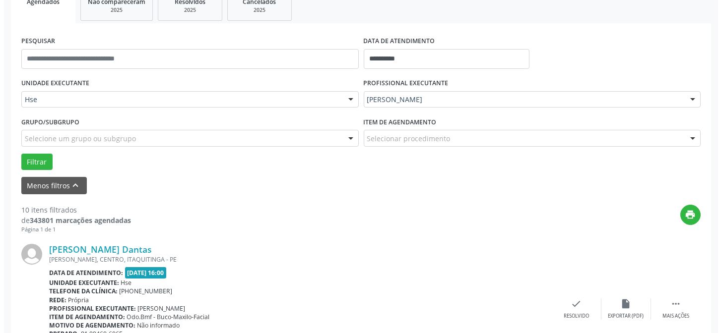
scroll to position [248, 0]
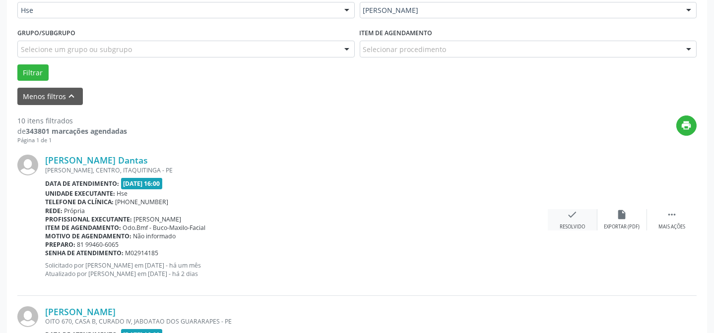
click at [574, 224] on div "Resolvido" at bounding box center [572, 227] width 25 height 7
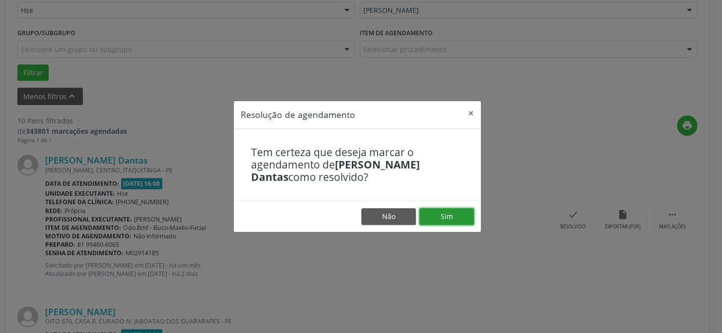
click at [441, 215] on button "Sim" at bounding box center [446, 216] width 55 height 17
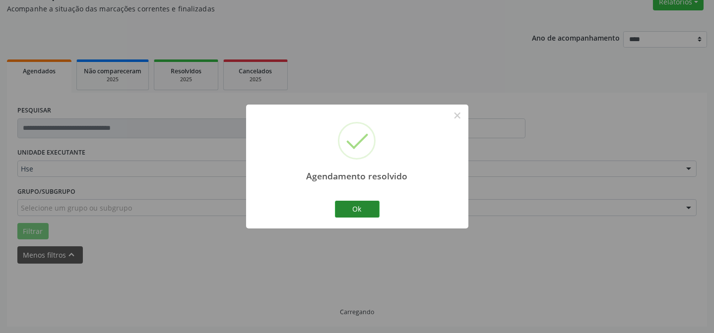
click at [357, 213] on button "Ok" at bounding box center [357, 209] width 45 height 17
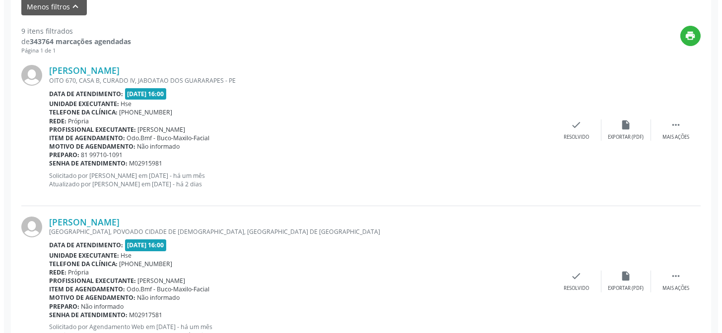
scroll to position [337, 0]
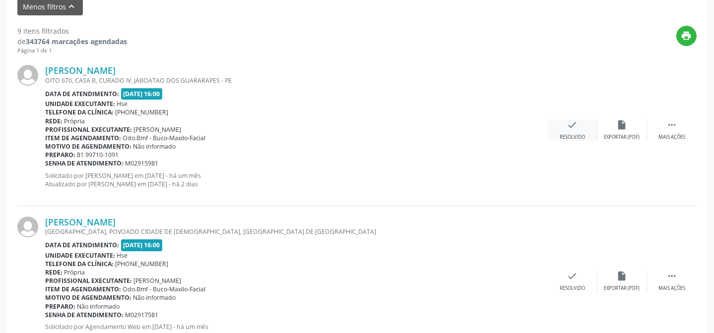
click at [572, 124] on icon "check" at bounding box center [572, 125] width 11 height 11
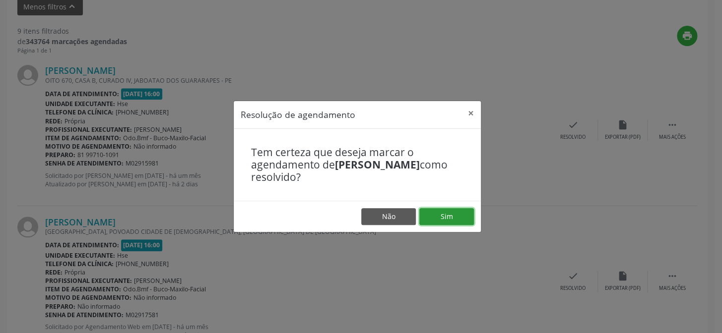
click at [438, 217] on button "Sim" at bounding box center [446, 216] width 55 height 17
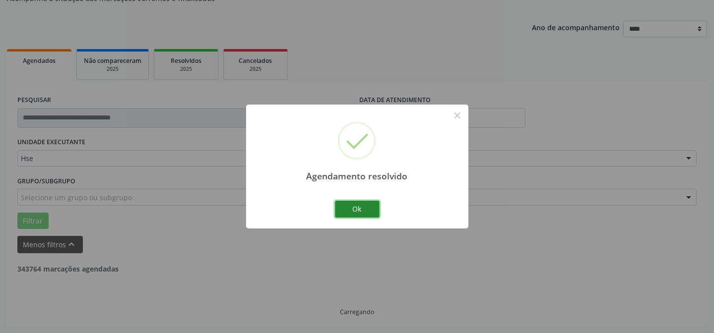
click at [352, 206] on button "Ok" at bounding box center [357, 209] width 45 height 17
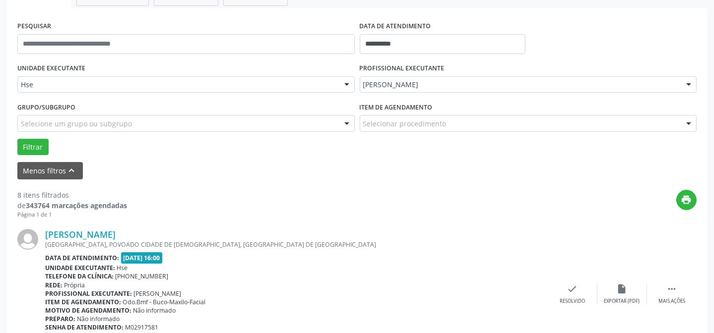
scroll to position [189, 0]
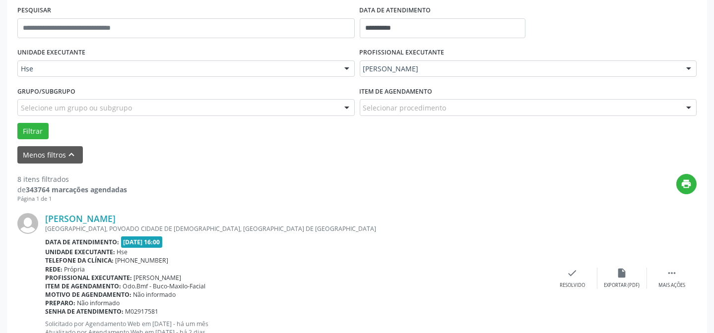
click at [670, 298] on div "Priscila Ferreira de Araujo Silva LARGO DA PAZ, POVOADO CIDADE DE DEUS, VITORIA…" at bounding box center [356, 278] width 679 height 151
click at [667, 289] on div "Priscila Ferreira de Araujo Silva LARGO DA PAZ, POVOADO CIDADE DE DEUS, VITORIA…" at bounding box center [356, 278] width 679 height 151
drag, startPoint x: 665, startPoint y: 275, endPoint x: 650, endPoint y: 276, distance: 15.4
click at [666, 275] on div " Mais ações" at bounding box center [672, 278] width 50 height 21
click at [620, 279] on div "alarm_off Não compareceu" at bounding box center [622, 278] width 50 height 21
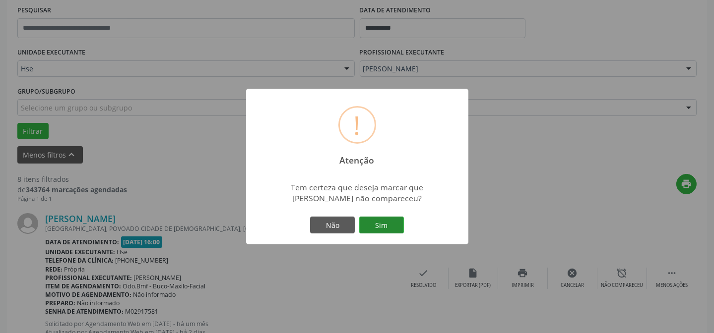
click at [387, 222] on button "Sim" at bounding box center [381, 225] width 45 height 17
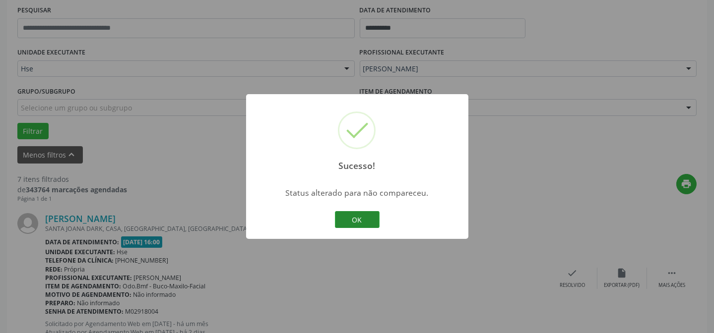
click at [353, 217] on button "OK" at bounding box center [357, 219] width 45 height 17
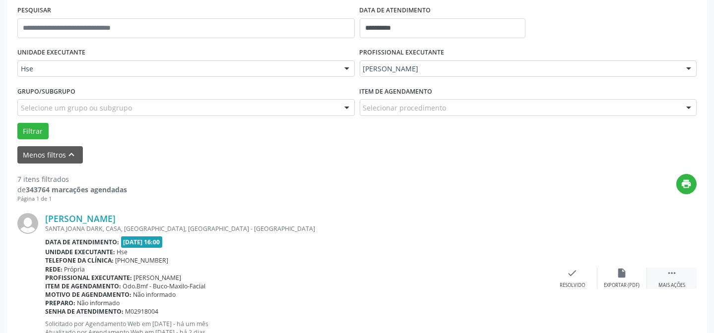
click at [677, 282] on div "Mais ações" at bounding box center [672, 285] width 27 height 7
click at [642, 276] on div "alarm_off Não compareceu" at bounding box center [622, 278] width 50 height 21
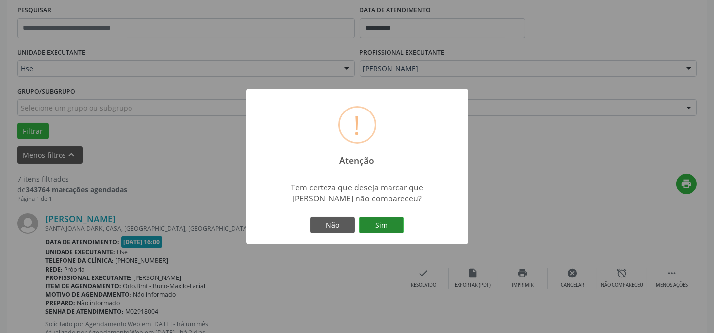
click at [369, 218] on div "Não Sim" at bounding box center [357, 225] width 98 height 21
click at [371, 220] on button "Sim" at bounding box center [381, 225] width 45 height 17
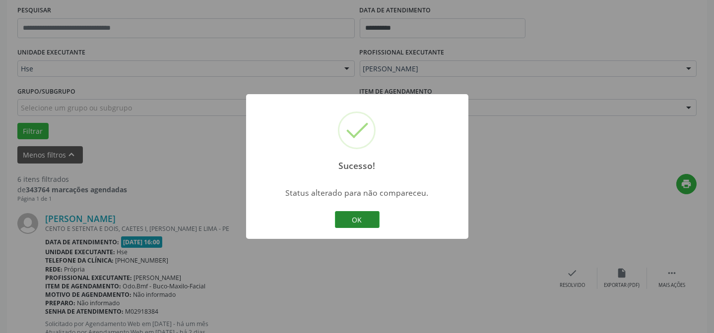
click at [352, 218] on button "OK" at bounding box center [357, 219] width 45 height 17
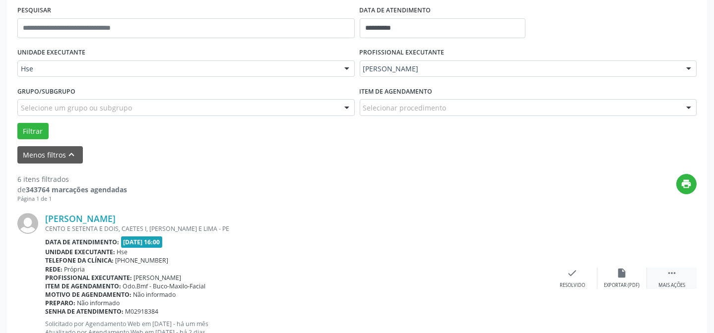
click at [669, 275] on icon "" at bounding box center [671, 273] width 11 height 11
click at [640, 274] on div "alarm_off Não compareceu" at bounding box center [622, 278] width 50 height 21
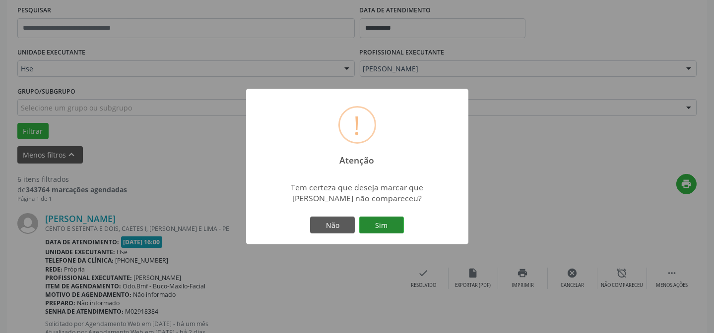
click at [379, 219] on button "Sim" at bounding box center [381, 225] width 45 height 17
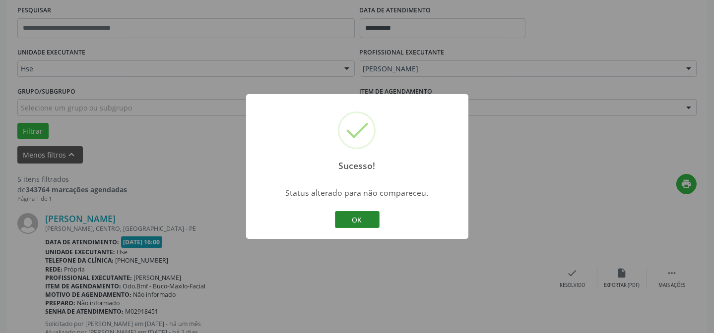
click at [341, 215] on button "OK" at bounding box center [357, 219] width 45 height 17
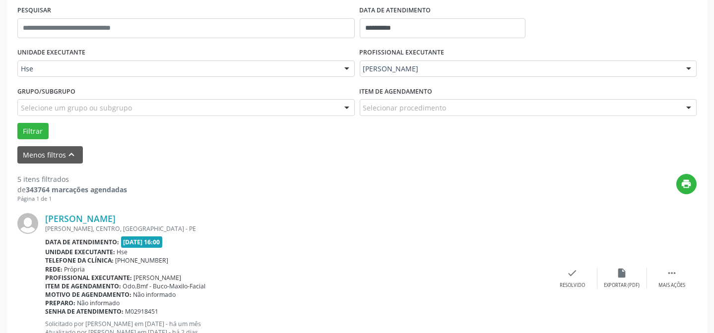
click at [678, 254] on div "Margarida Maria Amorim de Carvalho Sa CICERO DELGADO DOS SANTOS, CENTRO, ITACUR…" at bounding box center [356, 278] width 679 height 151
click at [669, 268] on icon "" at bounding box center [671, 273] width 11 height 11
drag, startPoint x: 633, startPoint y: 273, endPoint x: 623, endPoint y: 273, distance: 10.4
click at [623, 273] on div "alarm_off Não compareceu" at bounding box center [622, 278] width 50 height 21
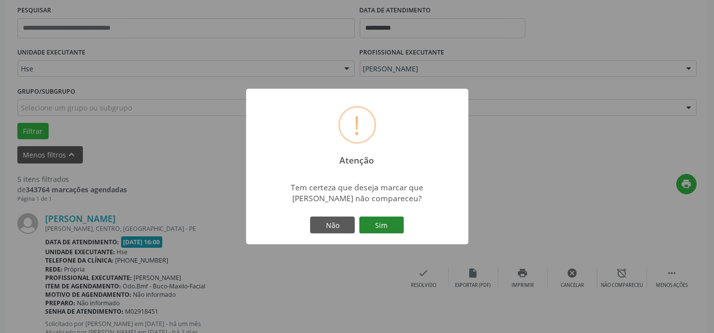
click at [371, 223] on button "Sim" at bounding box center [381, 225] width 45 height 17
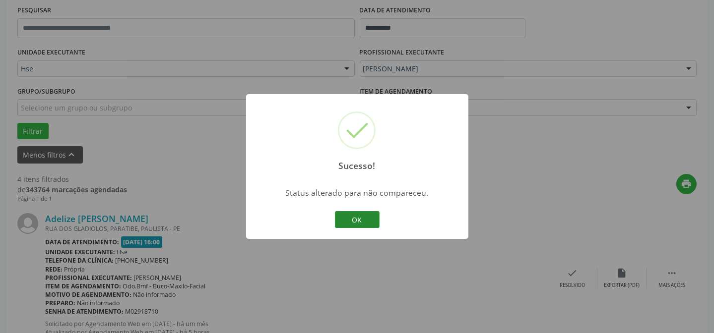
drag, startPoint x: 312, startPoint y: 221, endPoint x: 367, endPoint y: 222, distance: 55.6
click at [312, 221] on div "Sucesso! × Status alterado para não compareceu. OK Cancel" at bounding box center [357, 166] width 222 height 145
click at [370, 222] on button "OK" at bounding box center [357, 219] width 45 height 17
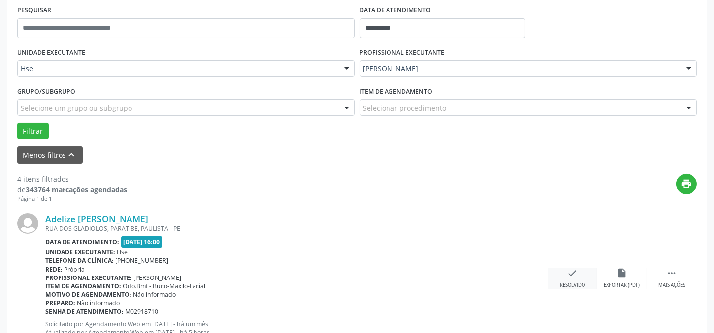
click at [579, 278] on div "check Resolvido" at bounding box center [573, 278] width 50 height 21
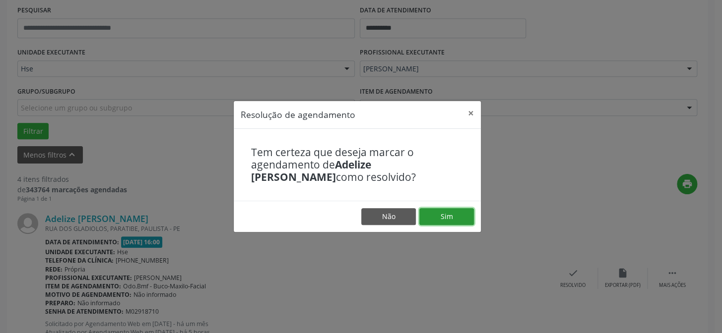
click at [447, 216] on button "Sim" at bounding box center [446, 216] width 55 height 17
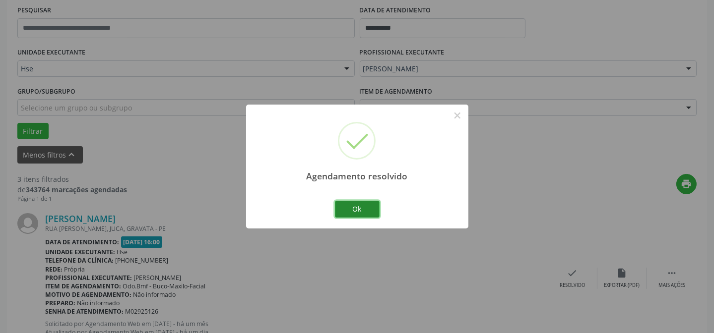
click at [355, 205] on button "Ok" at bounding box center [357, 209] width 45 height 17
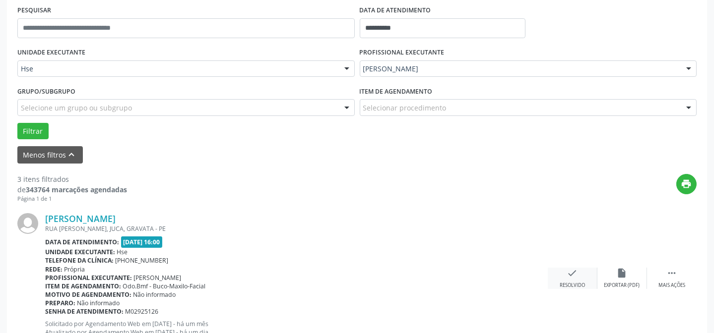
click at [580, 271] on div "check Resolvido" at bounding box center [573, 278] width 50 height 21
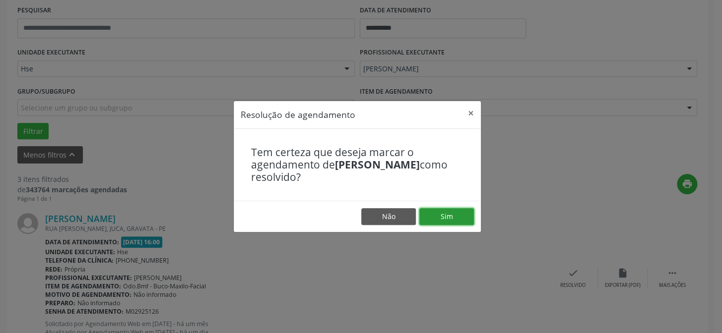
click at [444, 213] on button "Sim" at bounding box center [446, 216] width 55 height 17
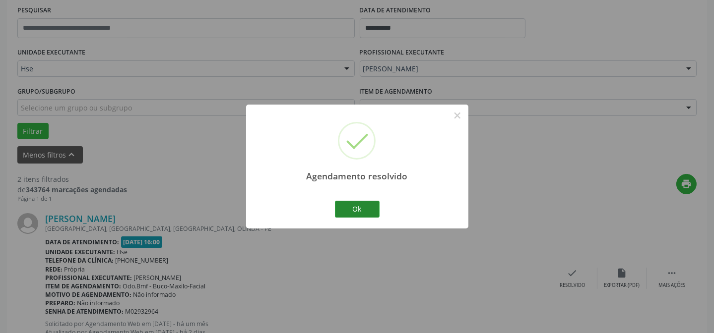
drag, startPoint x: 350, startPoint y: 198, endPoint x: 355, endPoint y: 205, distance: 8.8
click at [349, 198] on div "Agendamento resolvido × Ok Cancel" at bounding box center [357, 167] width 222 height 124
click at [357, 206] on button "Ok" at bounding box center [357, 209] width 45 height 17
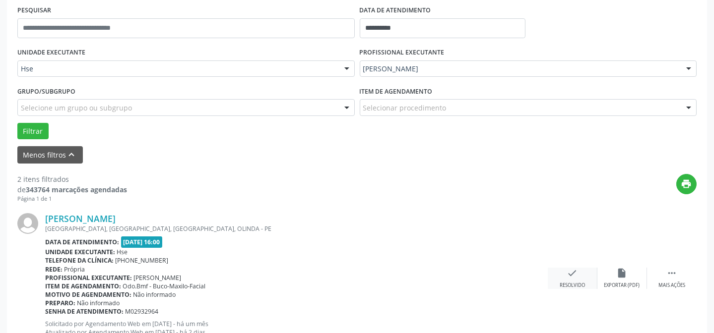
click at [572, 276] on icon "check" at bounding box center [572, 273] width 11 height 11
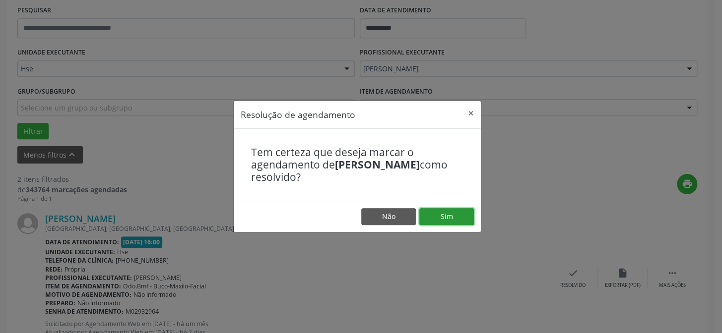
click at [453, 224] on button "Sim" at bounding box center [446, 216] width 55 height 17
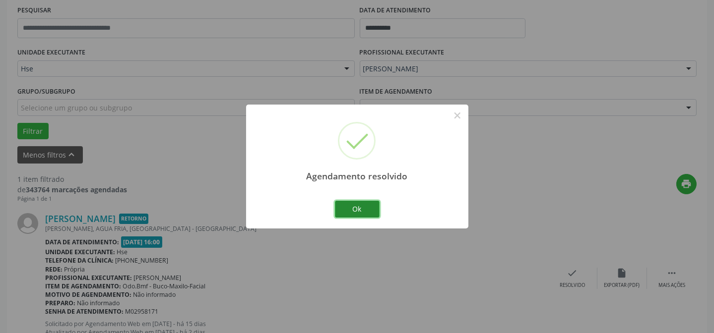
click at [337, 203] on button "Ok" at bounding box center [357, 209] width 45 height 17
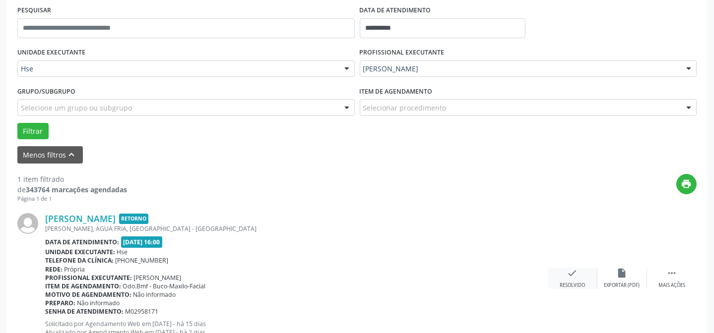
click at [574, 276] on icon "check" at bounding box center [572, 273] width 11 height 11
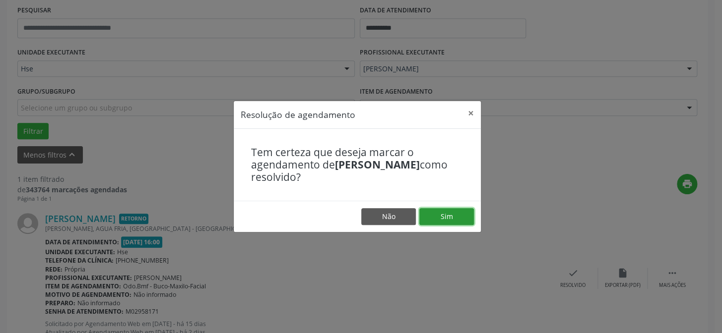
click at [425, 209] on button "Sim" at bounding box center [446, 216] width 55 height 17
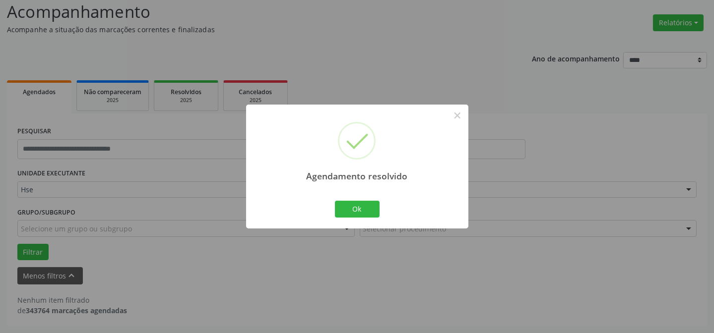
scroll to position [67, 0]
click at [349, 208] on button "Ok" at bounding box center [357, 209] width 45 height 17
